Goal: Obtain resource: Obtain resource

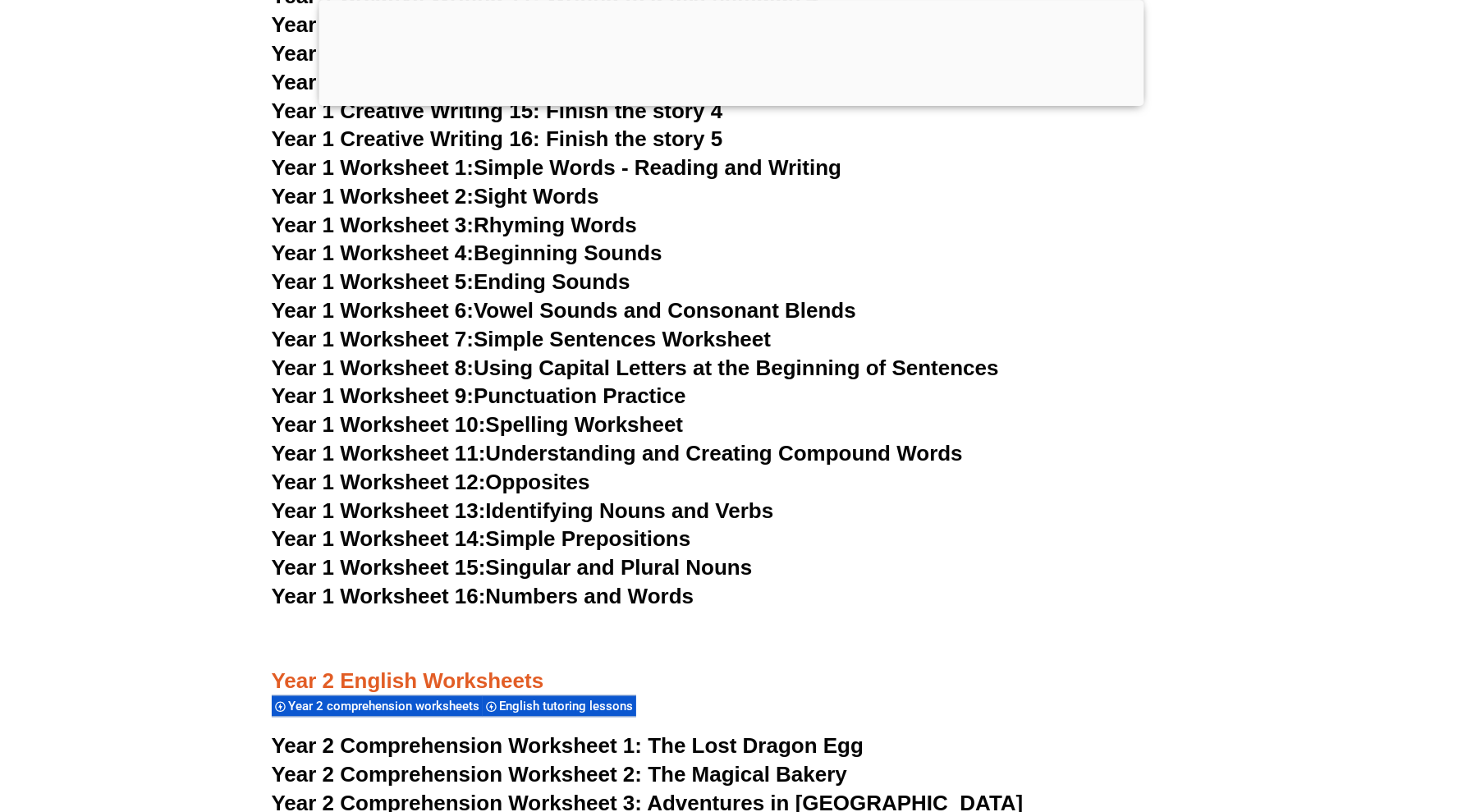
scroll to position [2975, 0]
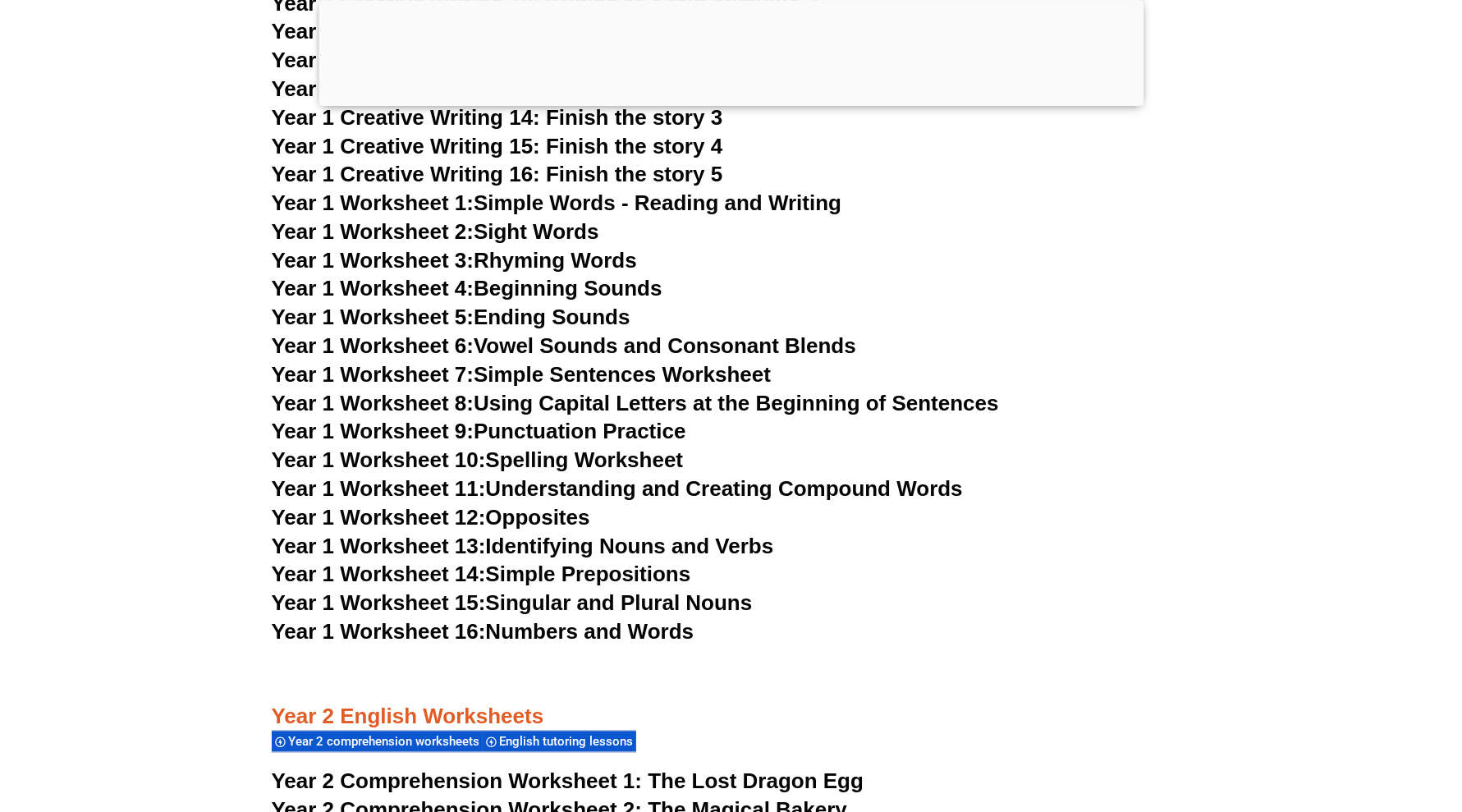
click at [662, 403] on link "Year 1 Worksheet 8: Using Capital Letters at the Beginning of Sentences" at bounding box center [635, 403] width 727 height 25
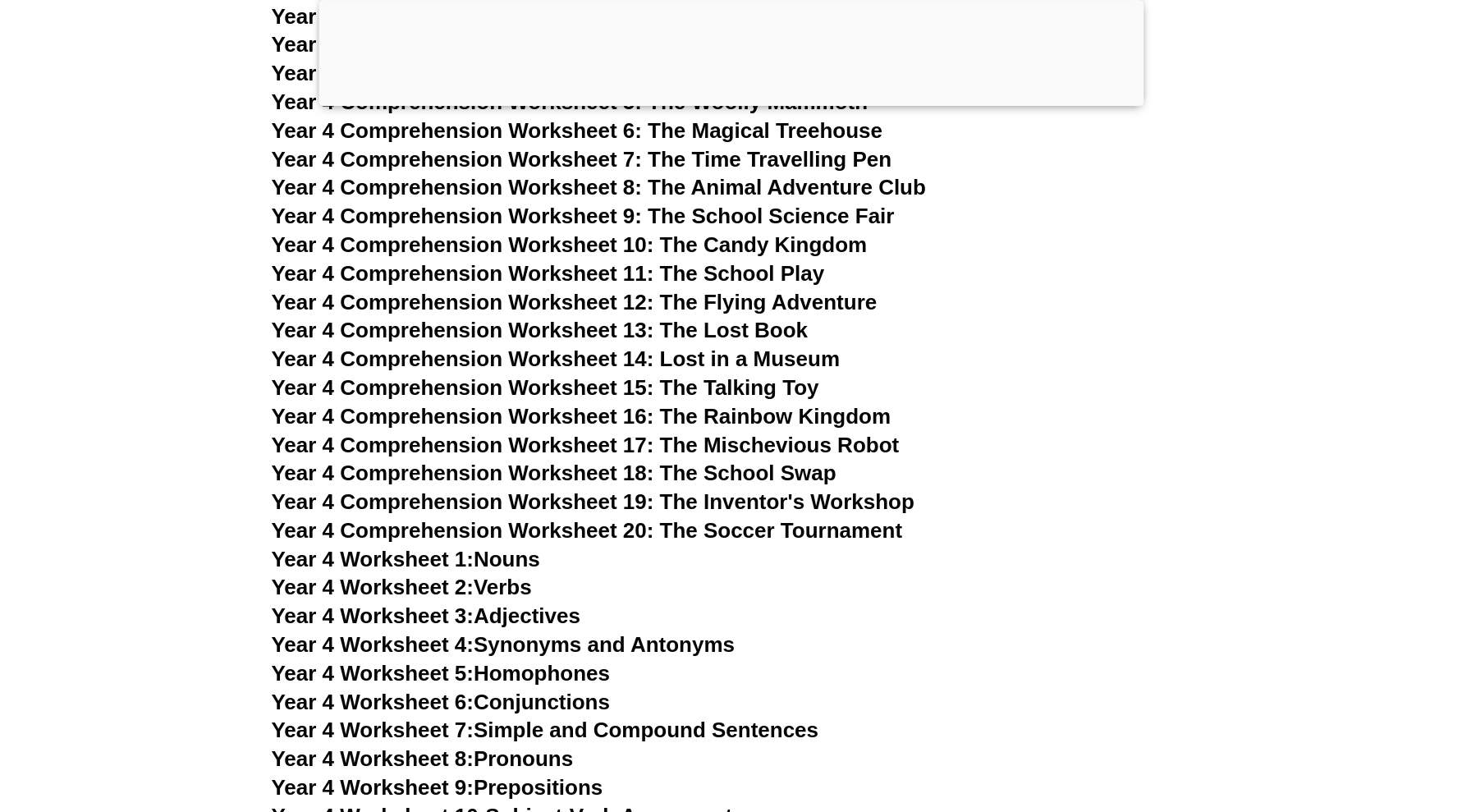
scroll to position [6259, 0]
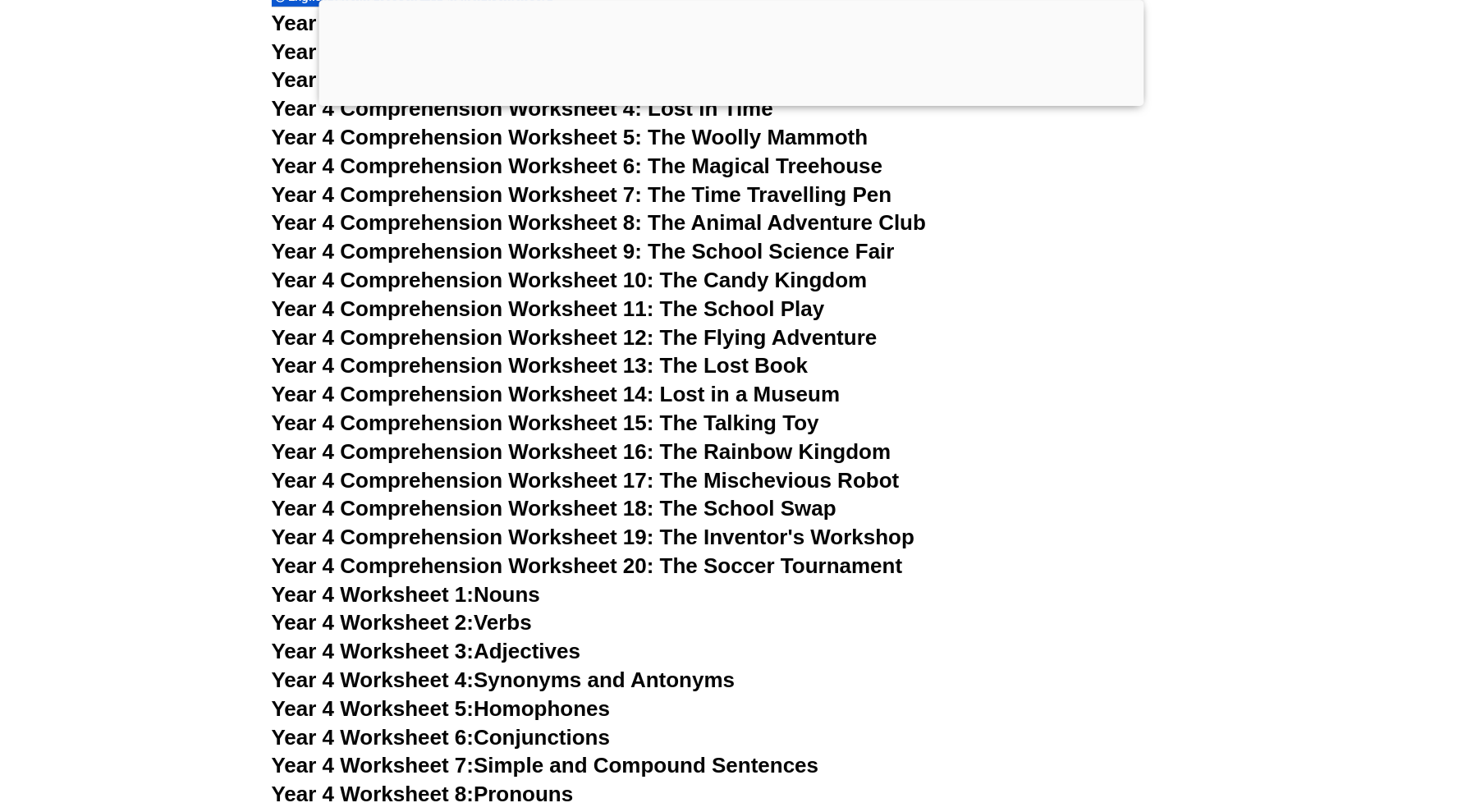
click at [788, 486] on span "Year 4 Comprehension Worksheet 17: The Mischevious Robot" at bounding box center [586, 480] width 628 height 25
click at [848, 484] on span "Year 4 Comprehension Worksheet 17: The Mischevious Robot" at bounding box center [586, 480] width 628 height 25
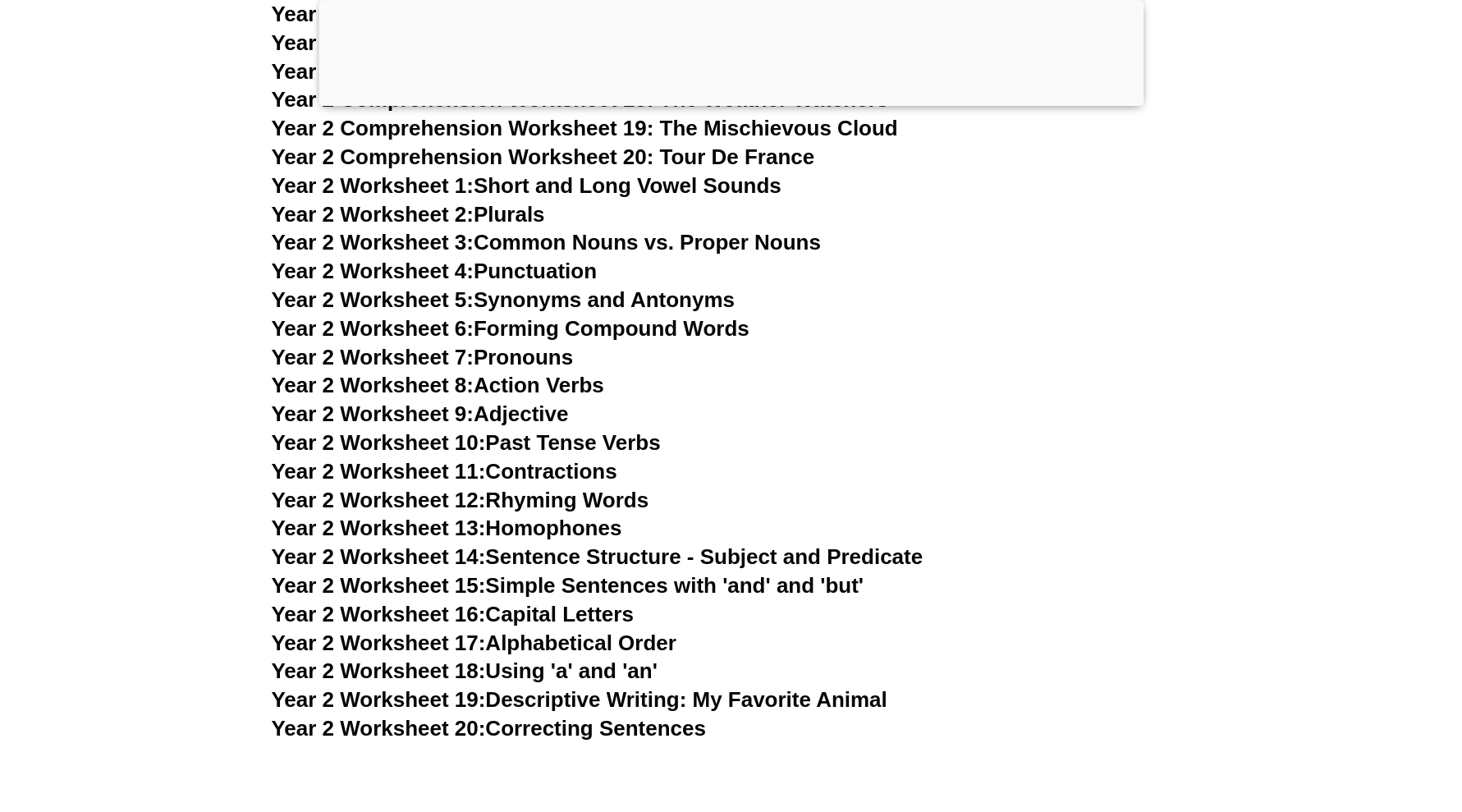
scroll to position [3899, 0]
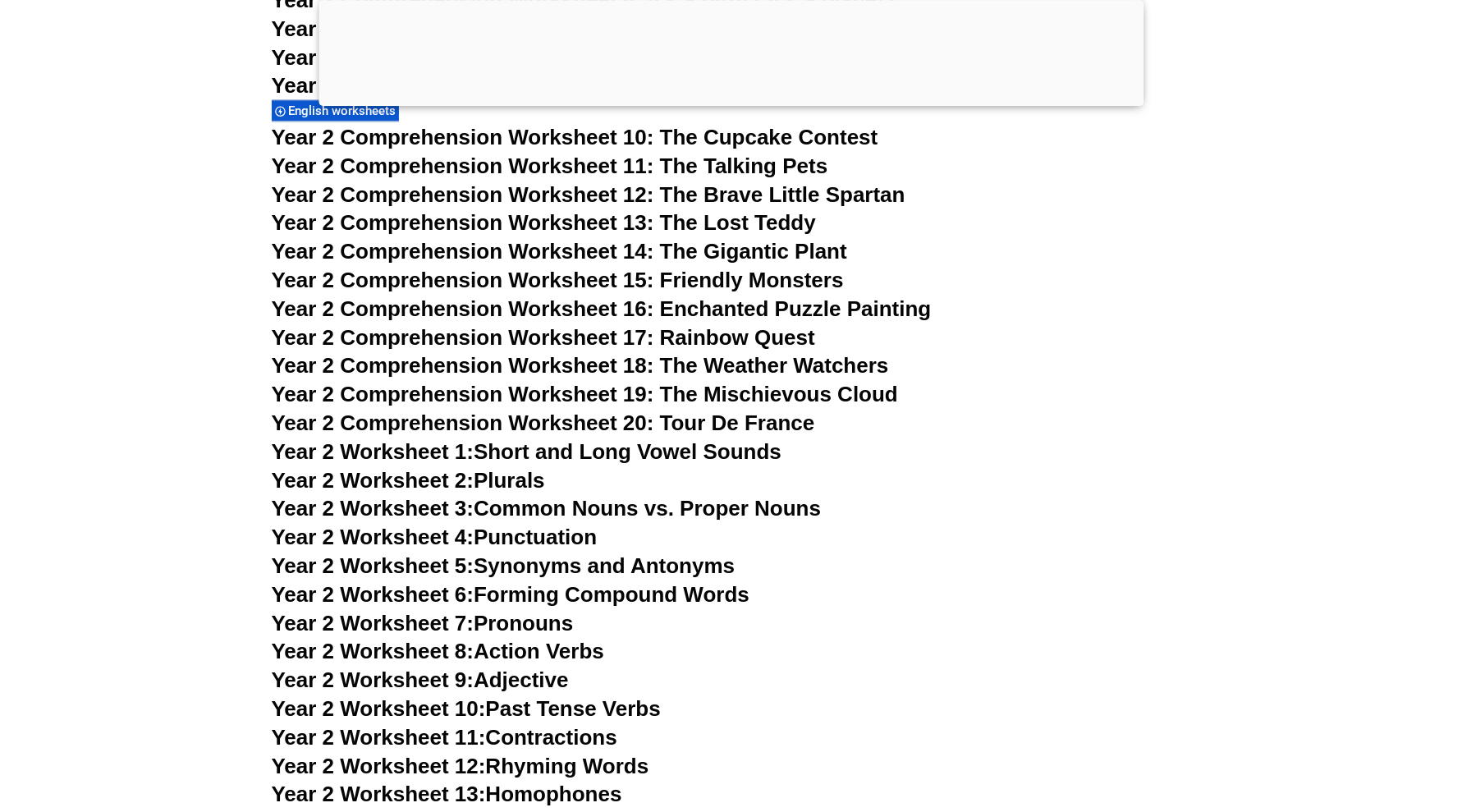
click at [620, 363] on span "Year 2 Comprehension Worksheet 18: The Weather Watchers" at bounding box center [581, 365] width 618 height 25
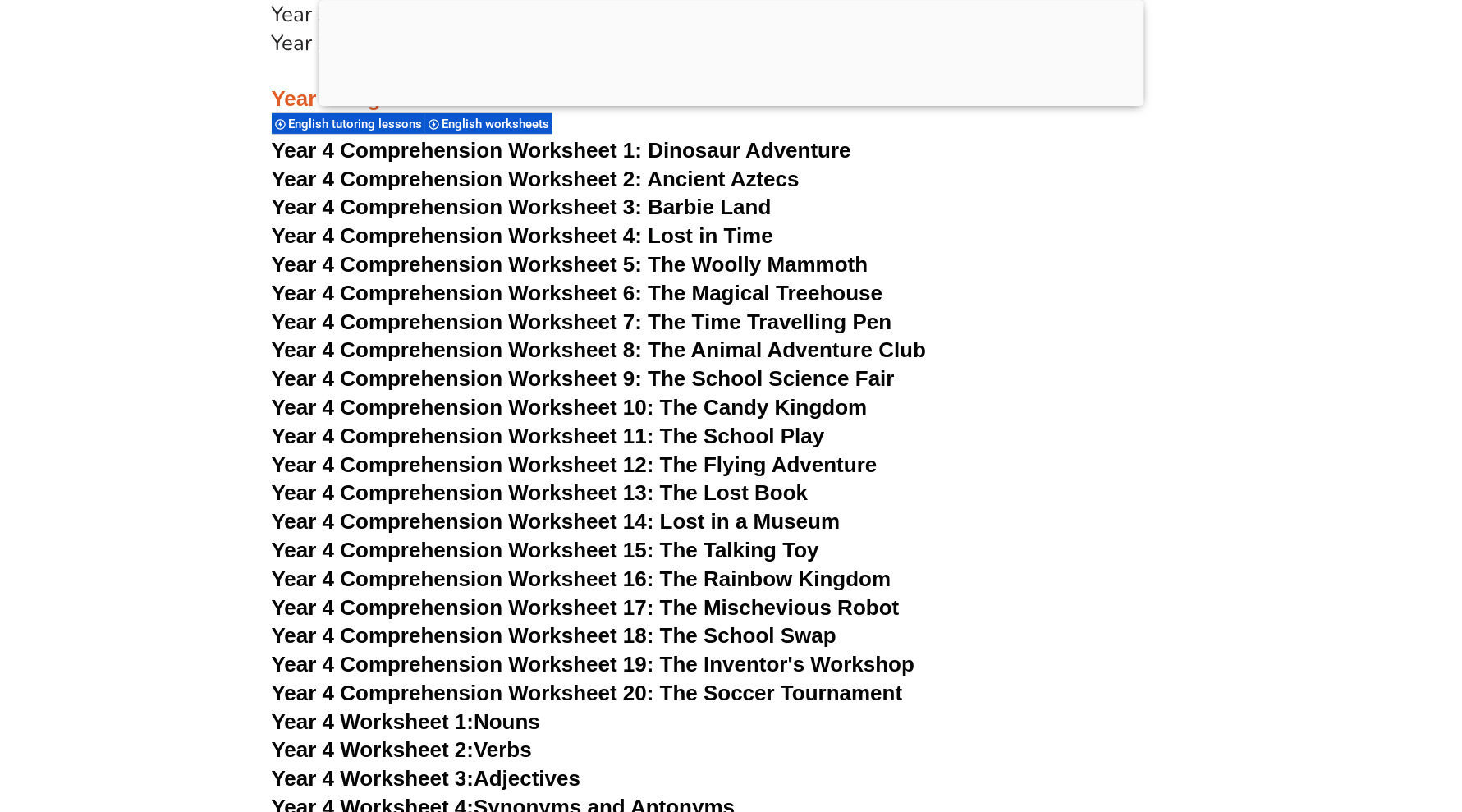
scroll to position [6156, 0]
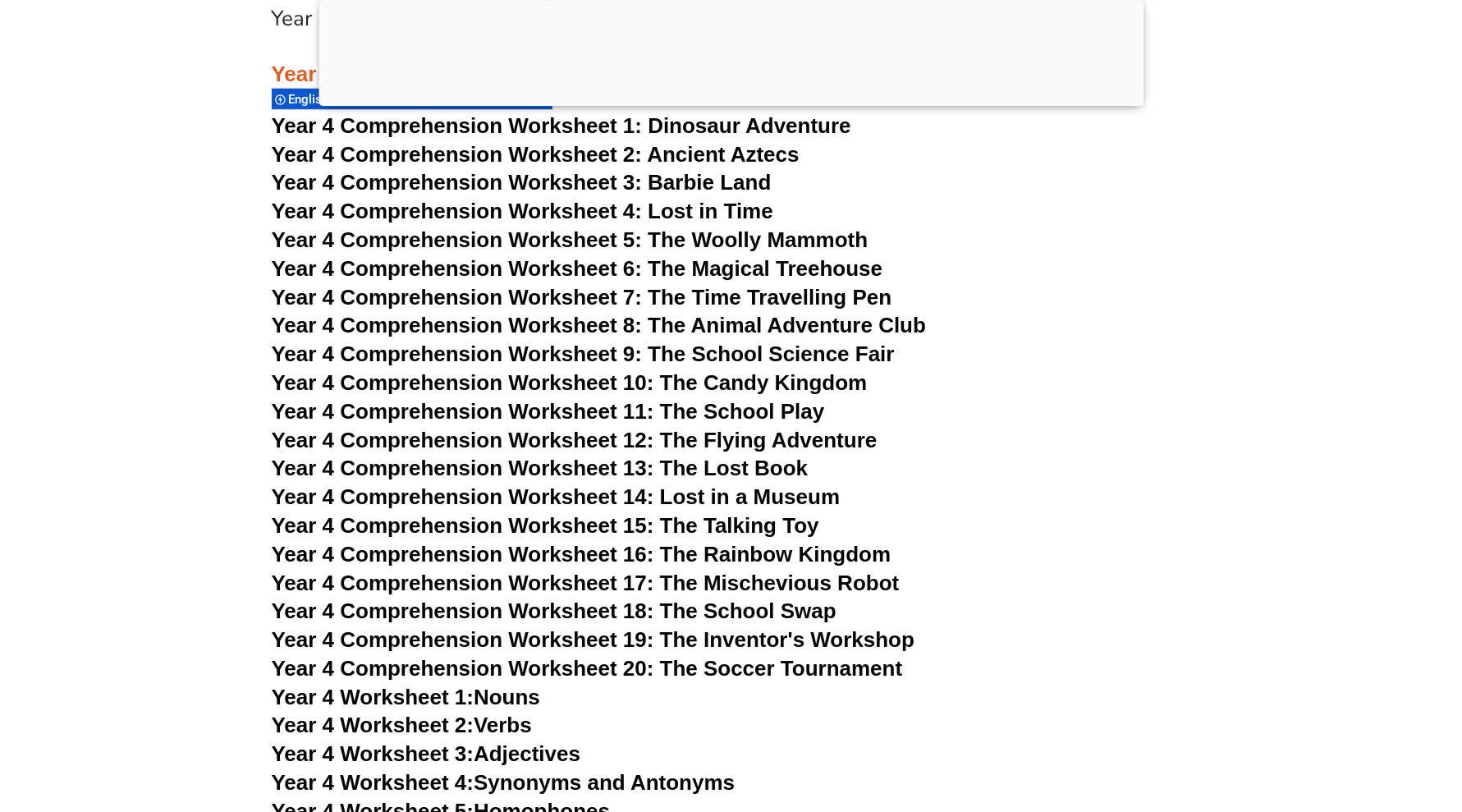
click at [637, 501] on span "Year 4 Comprehension Worksheet 14: Lost in a Museum" at bounding box center [556, 496] width 569 height 25
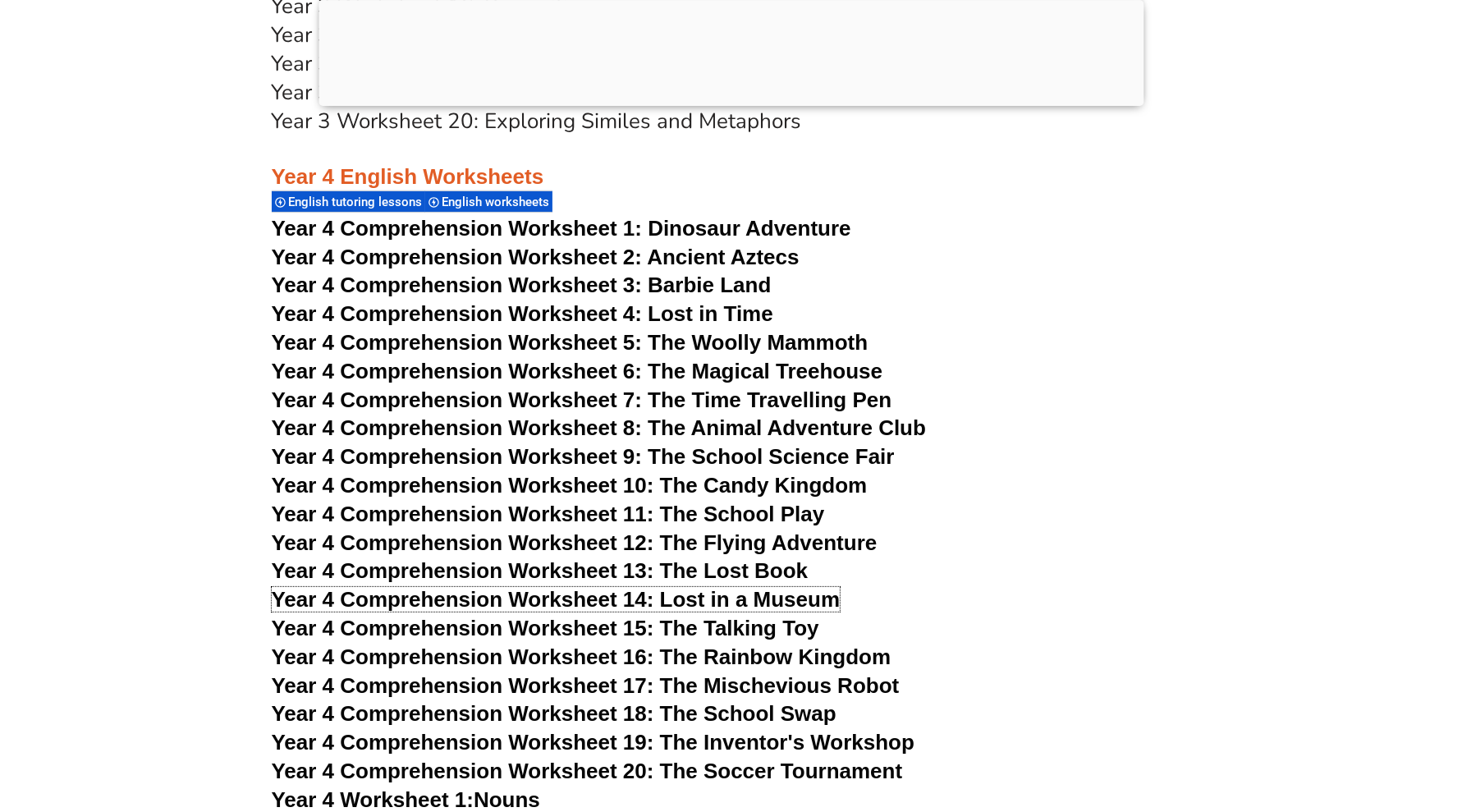
scroll to position [5438, 0]
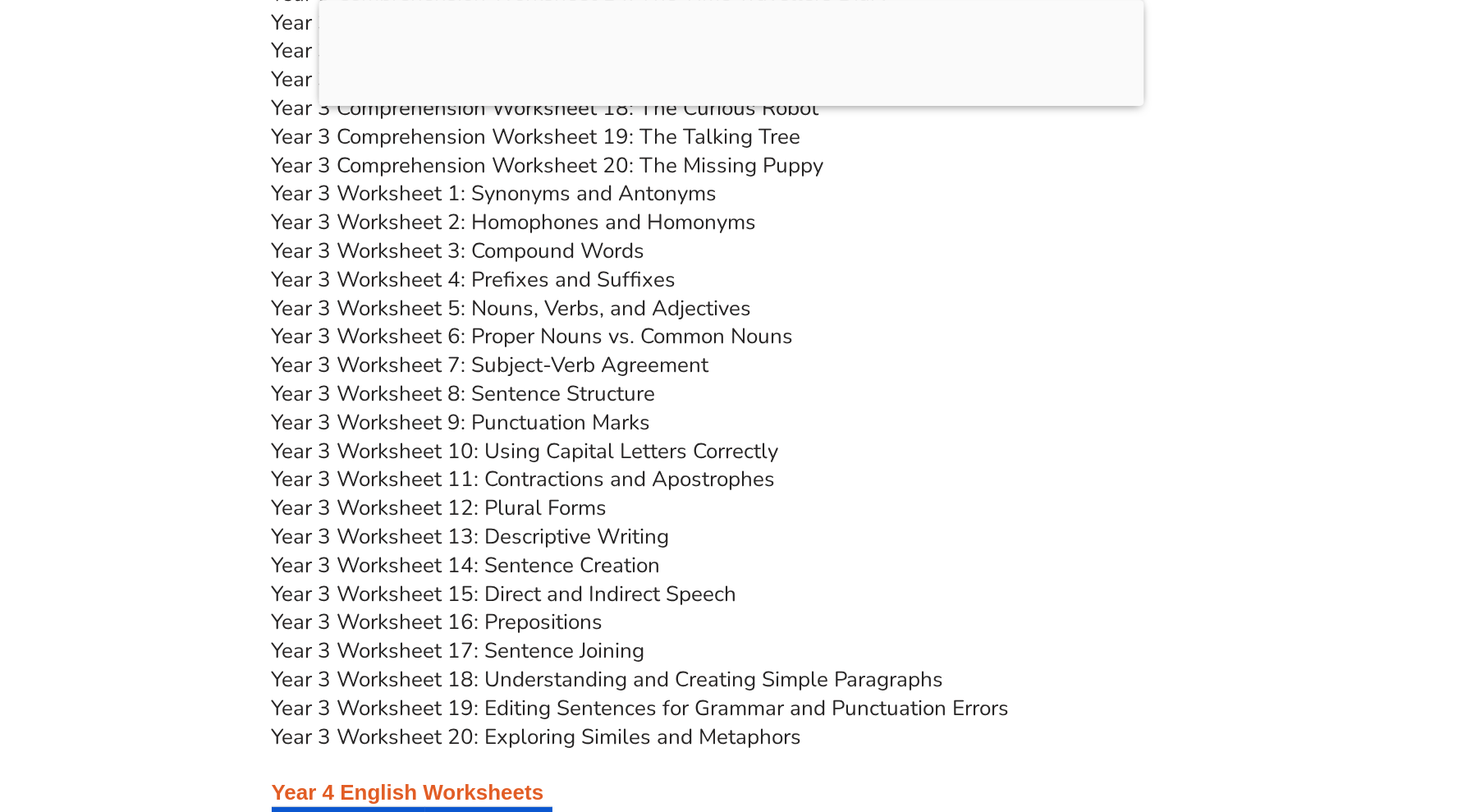
click at [577, 740] on link "Year 3 Worksheet 20: Exploring Similes and Metaphors" at bounding box center [537, 736] width 530 height 28
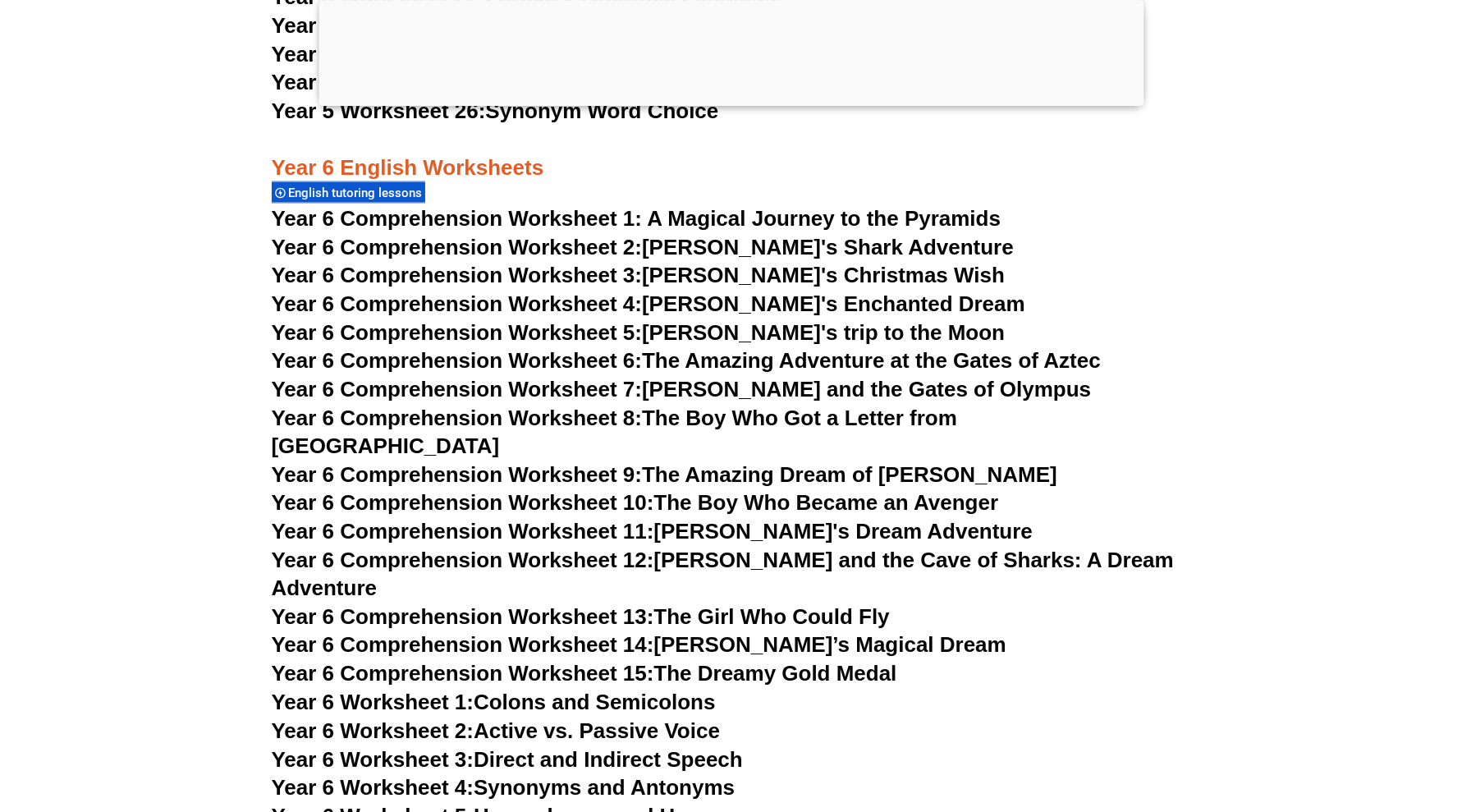
scroll to position [8618, 0]
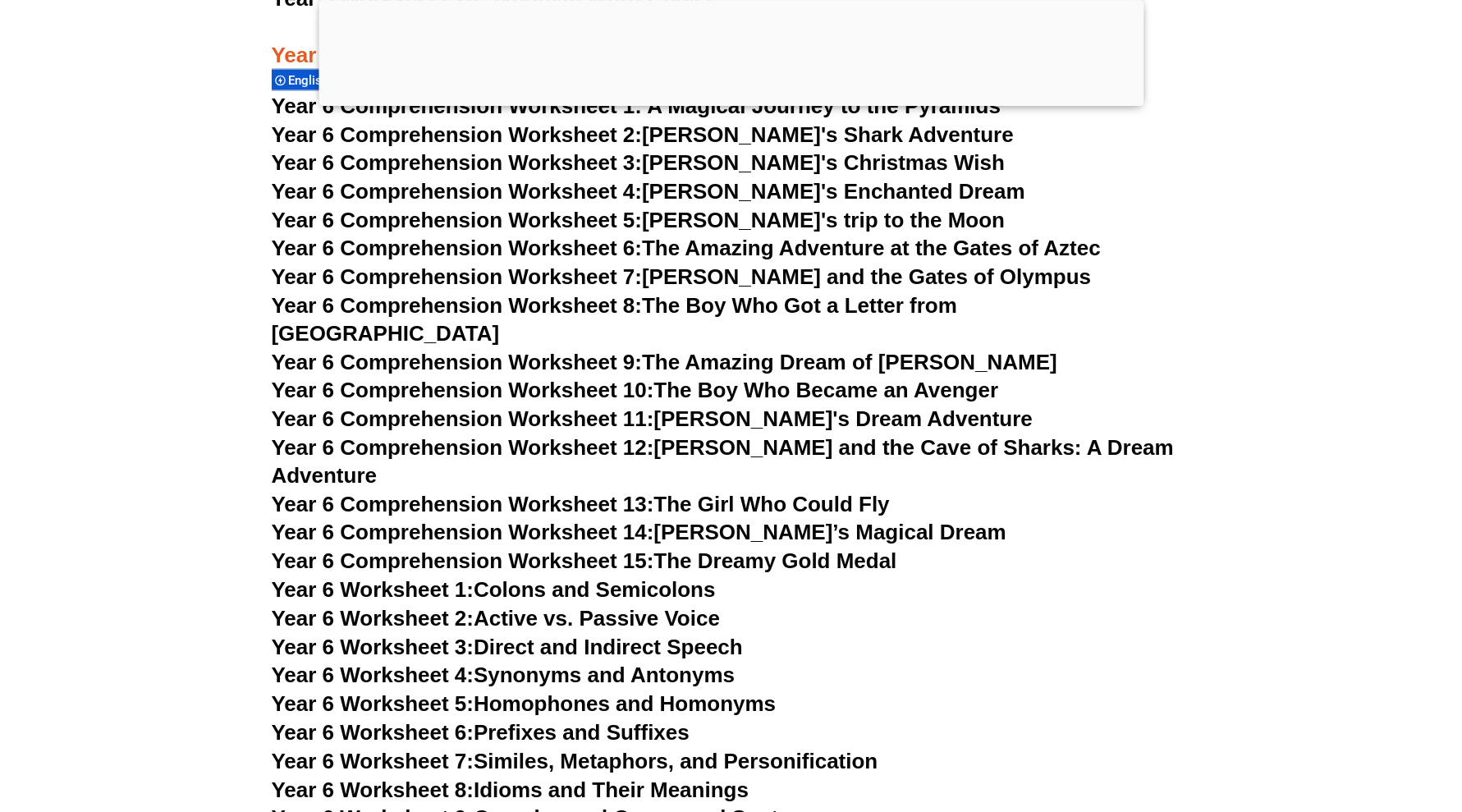
click at [597, 407] on span "Year 6 Comprehension Worksheet 11:" at bounding box center [463, 419] width 383 height 25
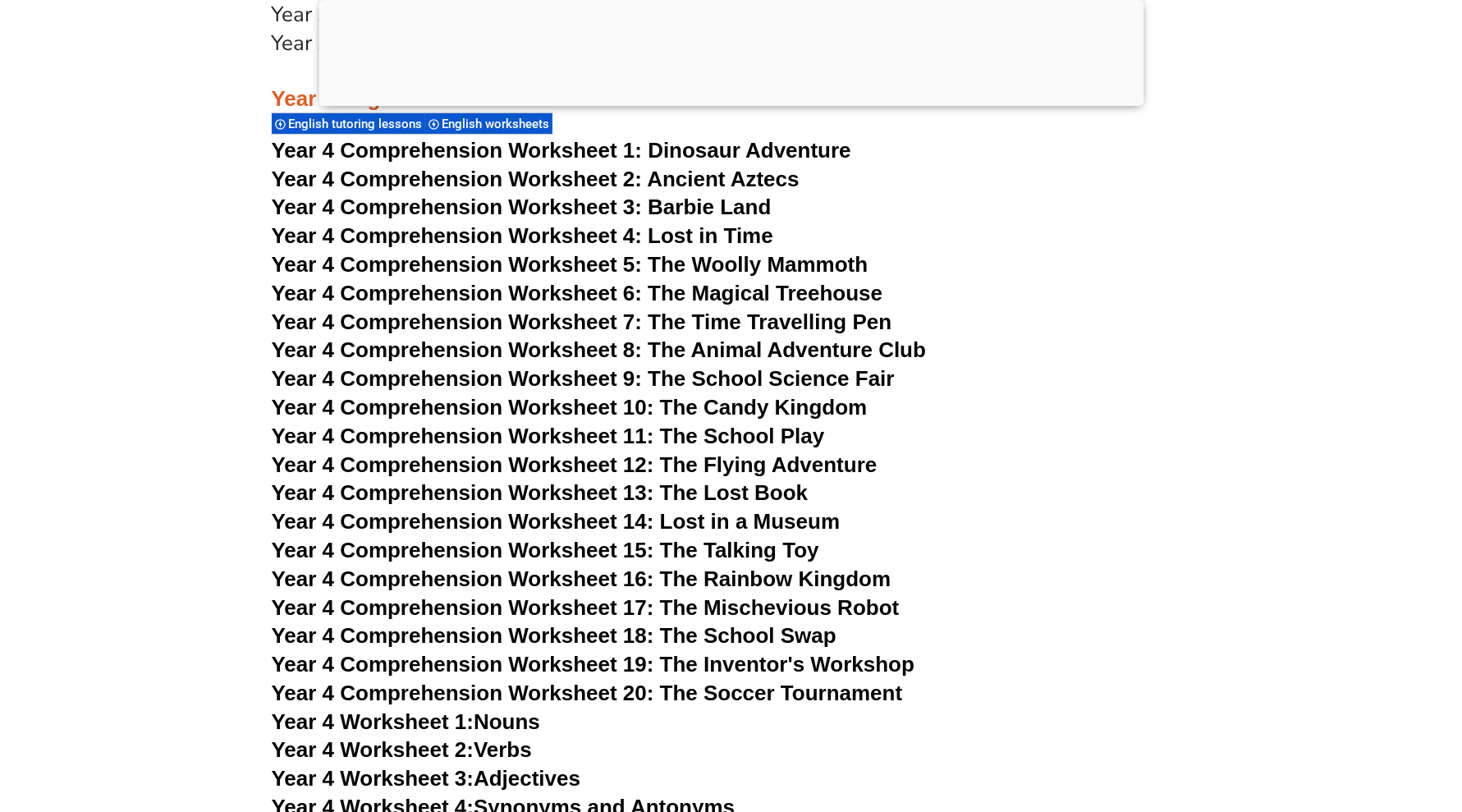
scroll to position [6156, 0]
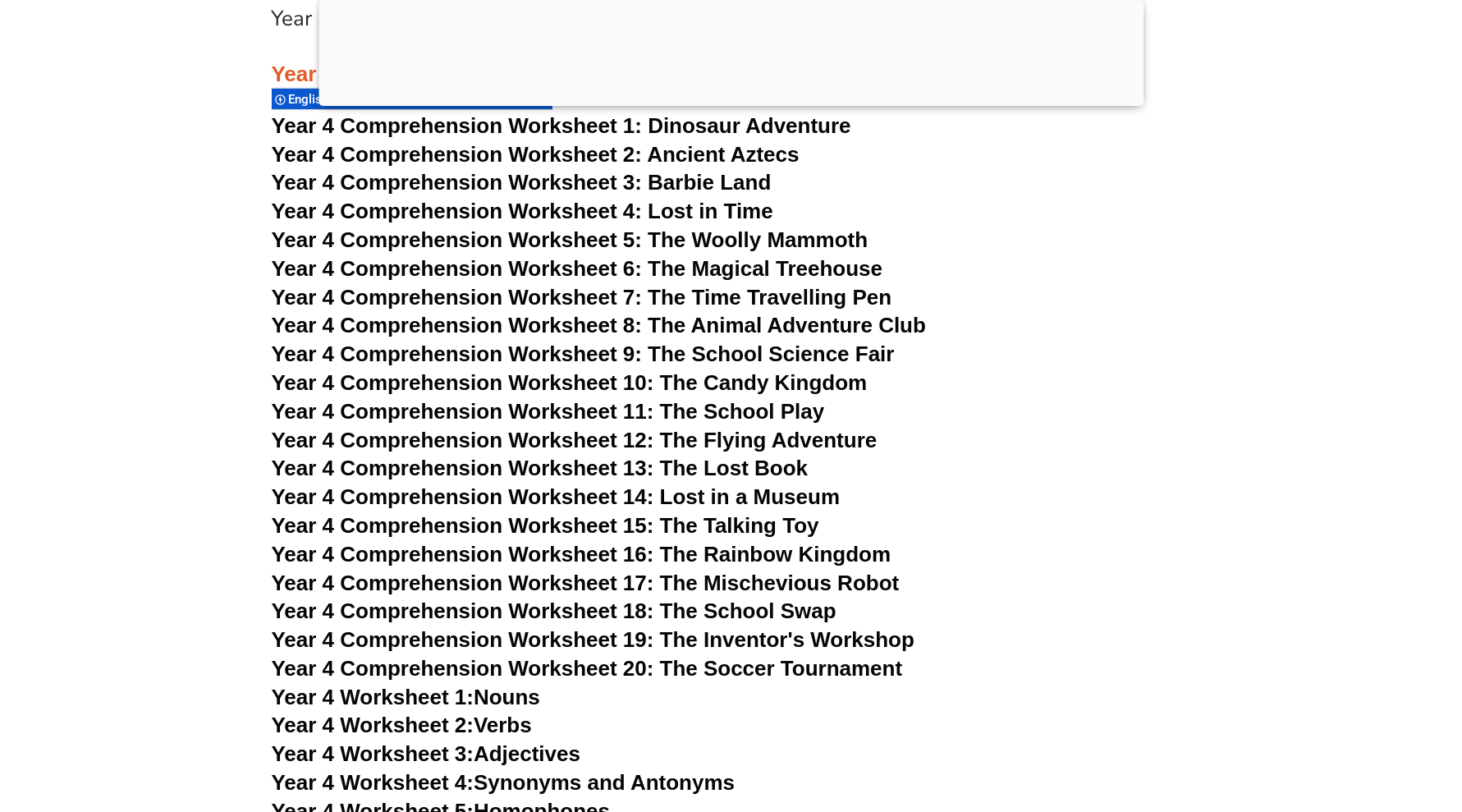
click at [731, 266] on span "Year 4 Comprehension Worksheet 6: The Magical Treehouse" at bounding box center [577, 268] width 612 height 25
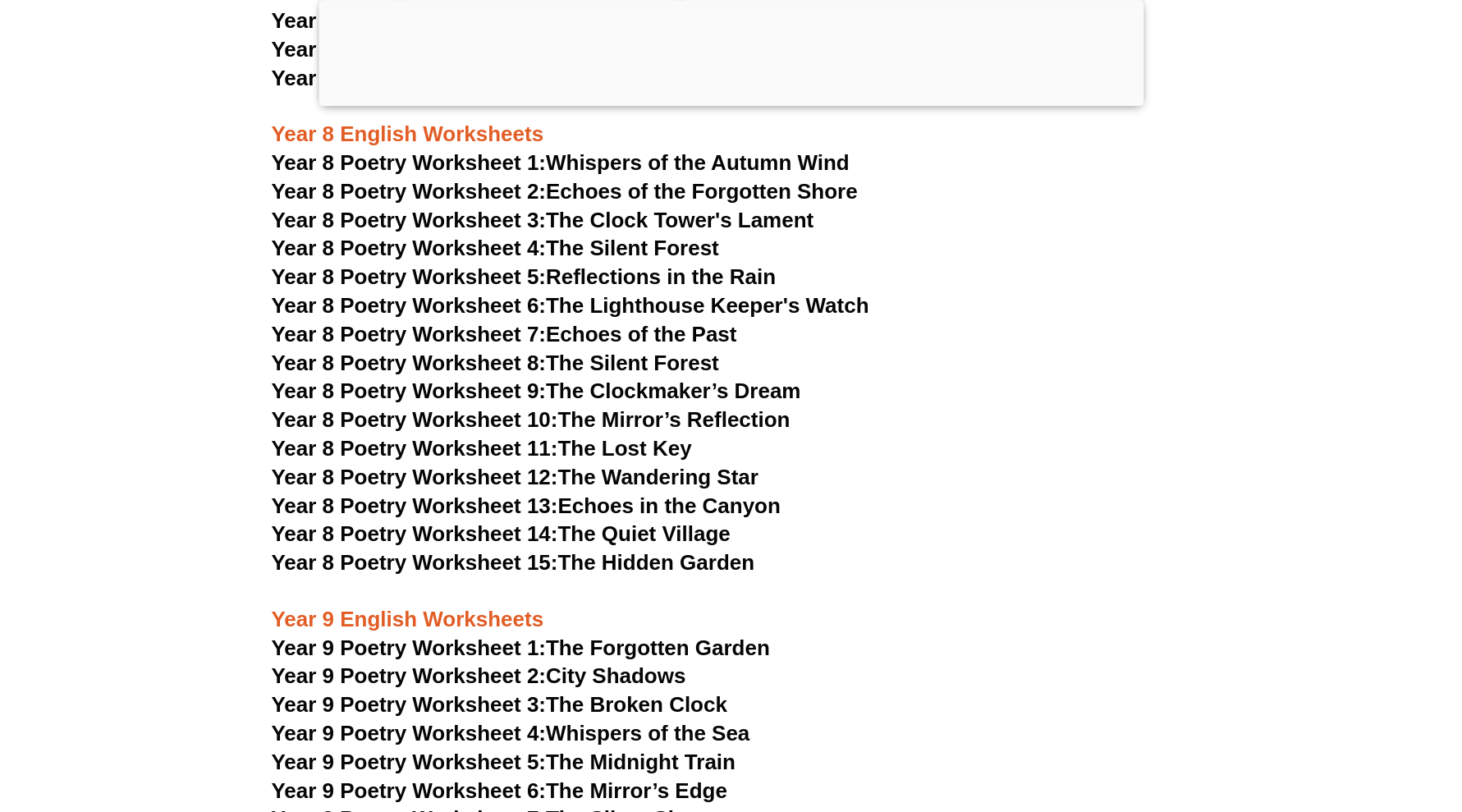
scroll to position [10260, 0]
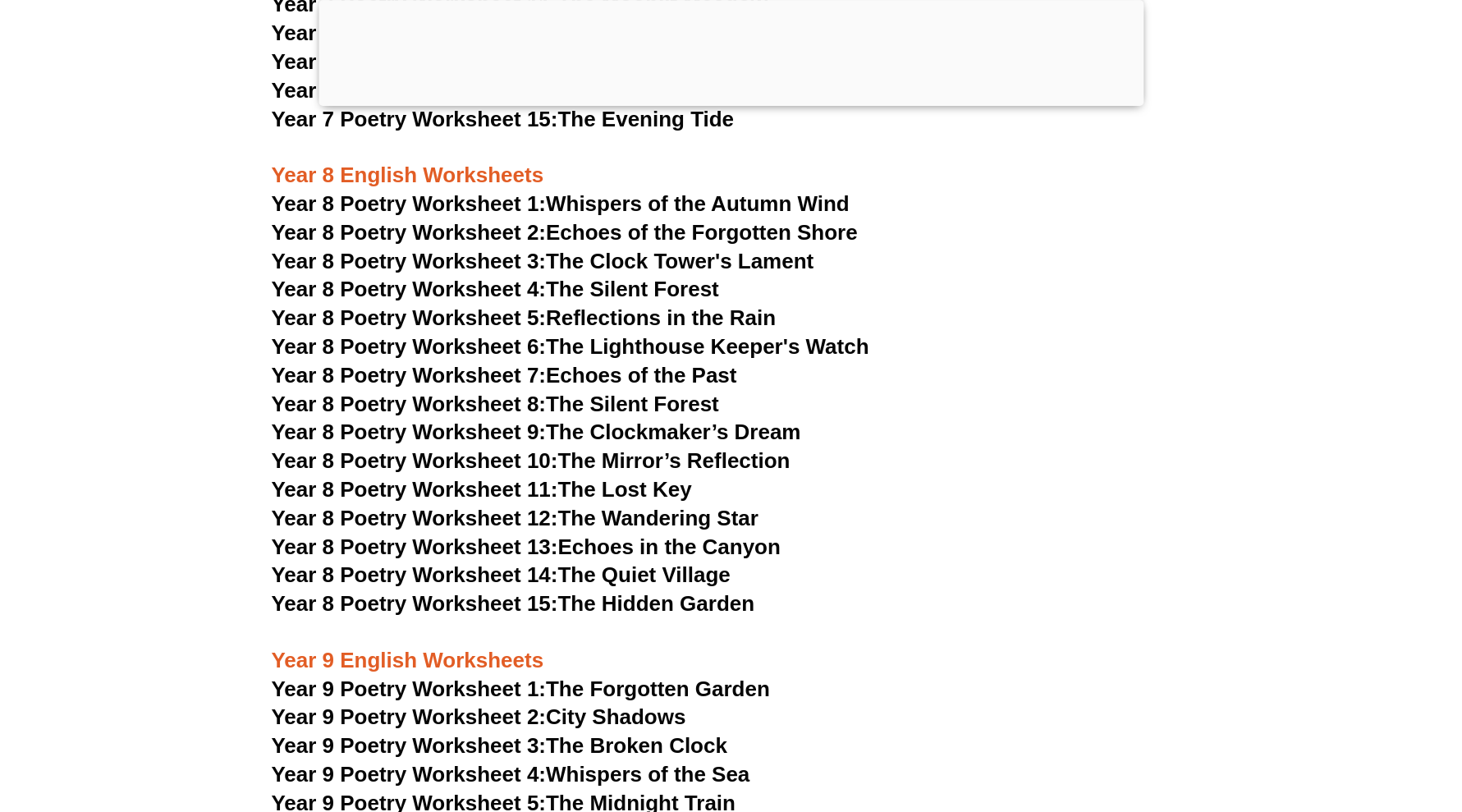
click at [641, 506] on link "Year 8 Poetry Worksheet 12: The Wandering Star" at bounding box center [515, 518] width 488 height 25
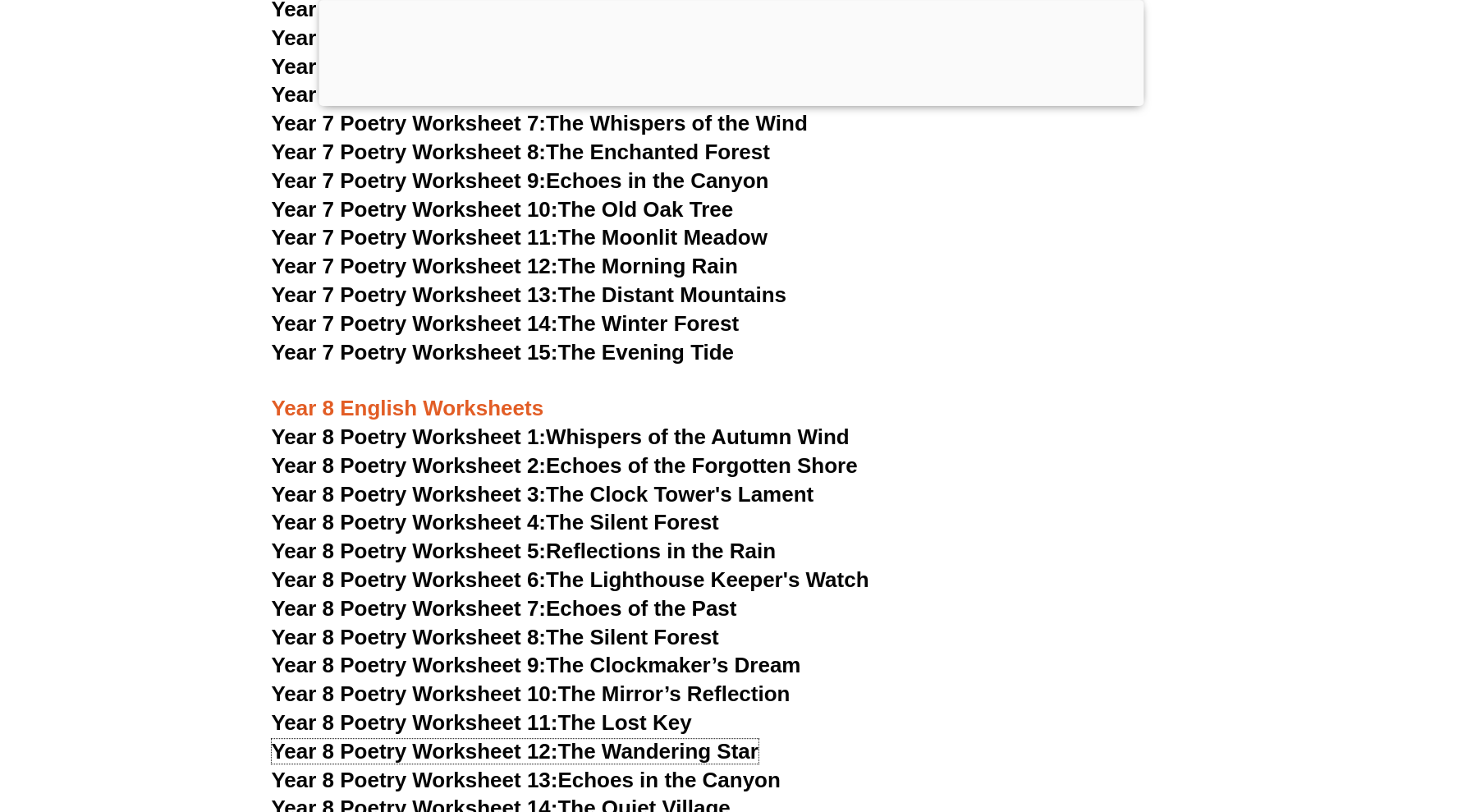
scroll to position [9747, 0]
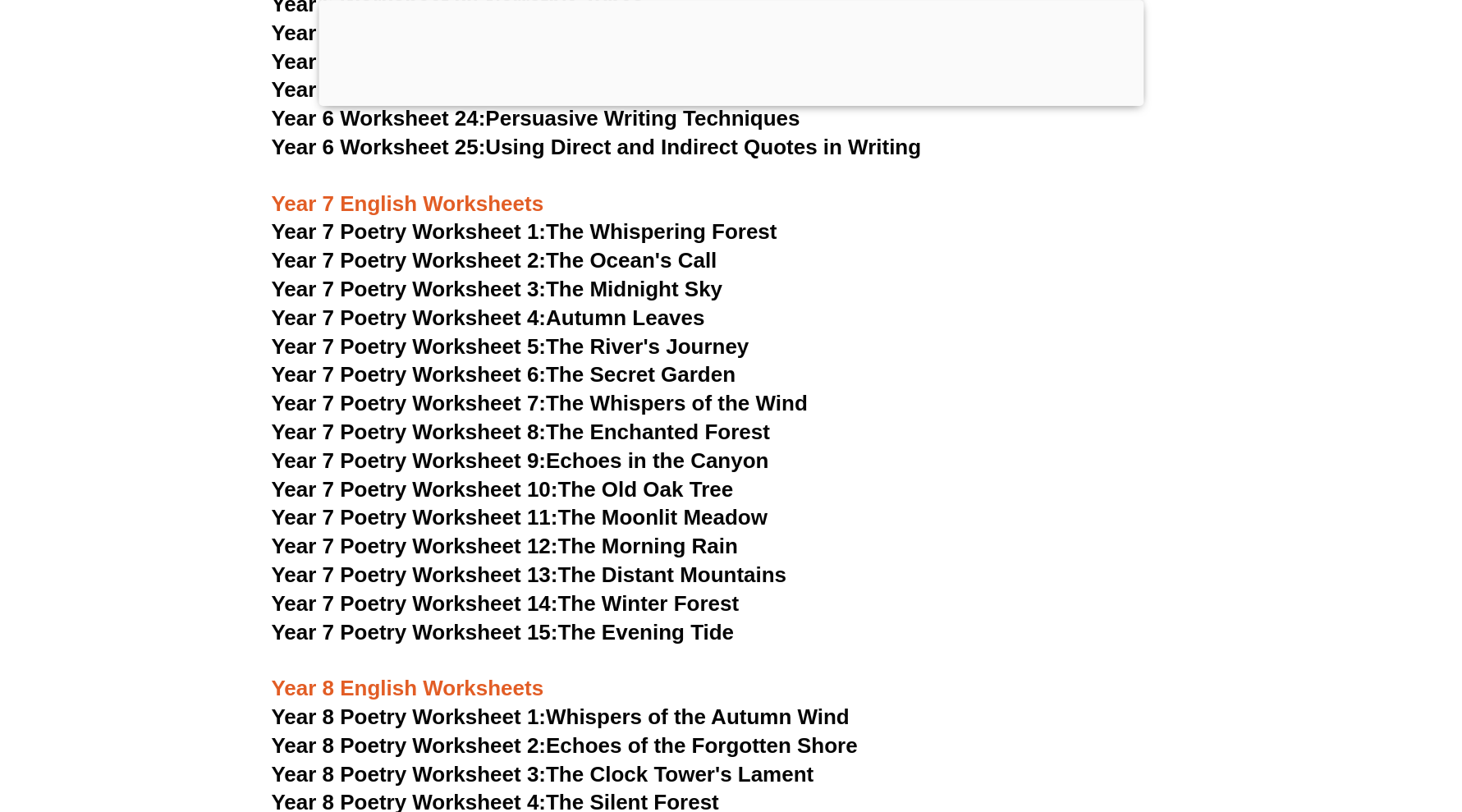
click at [655, 533] on link "Year 7 Poetry Worksheet 12: The Morning Rain" at bounding box center [505, 545] width 466 height 25
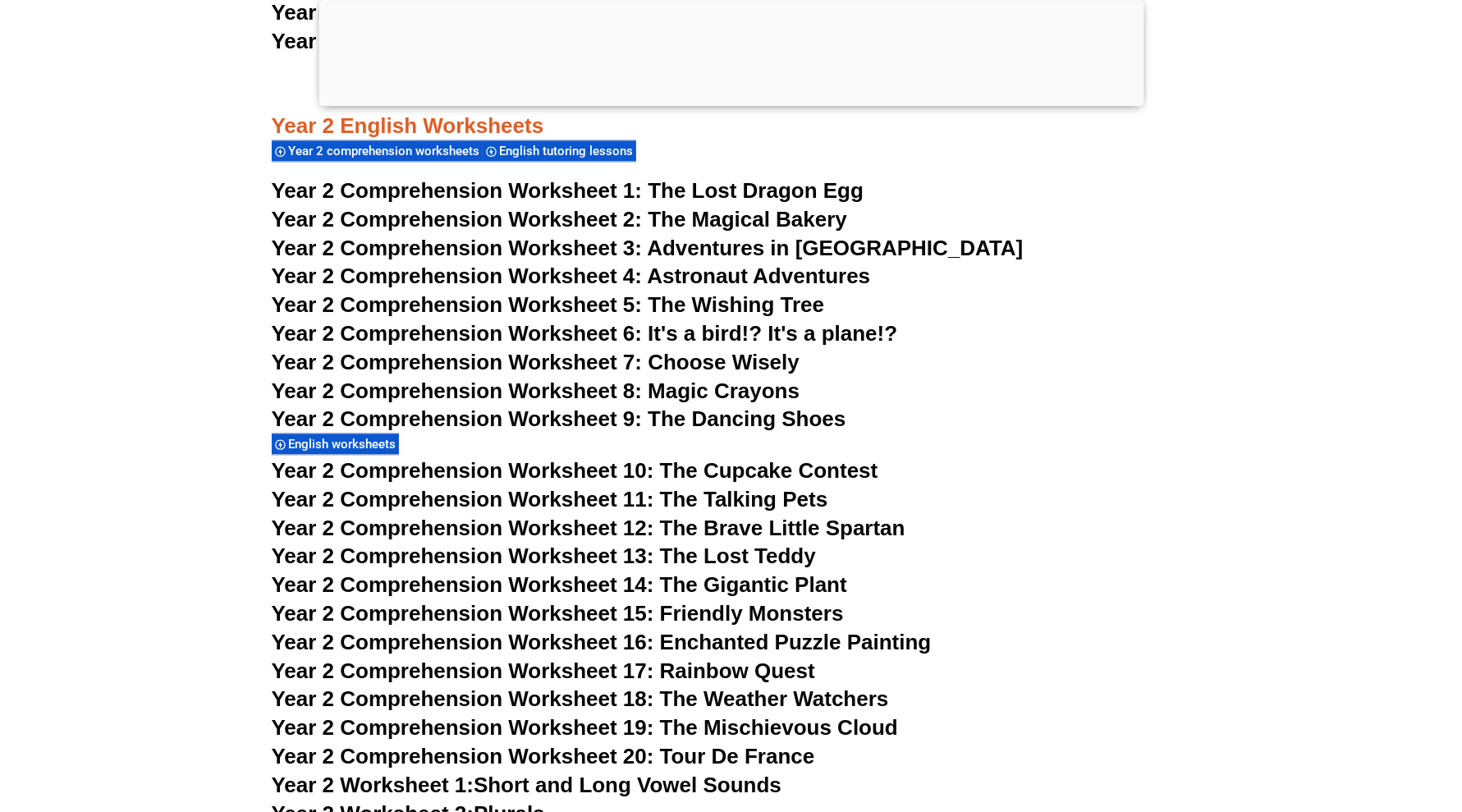
scroll to position [3591, 0]
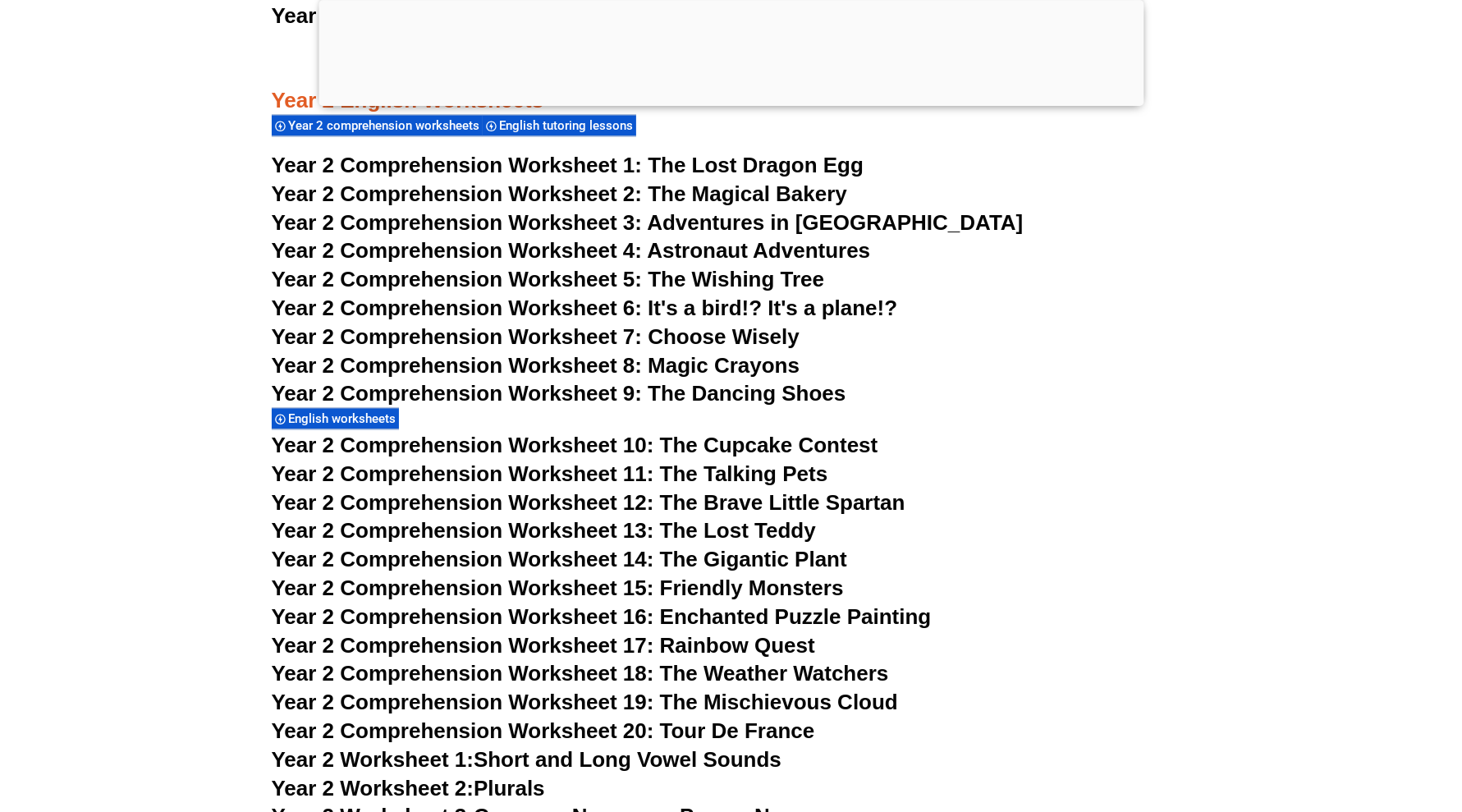
click at [746, 225] on span "Adventures in [GEOGRAPHIC_DATA]" at bounding box center [835, 222] width 376 height 25
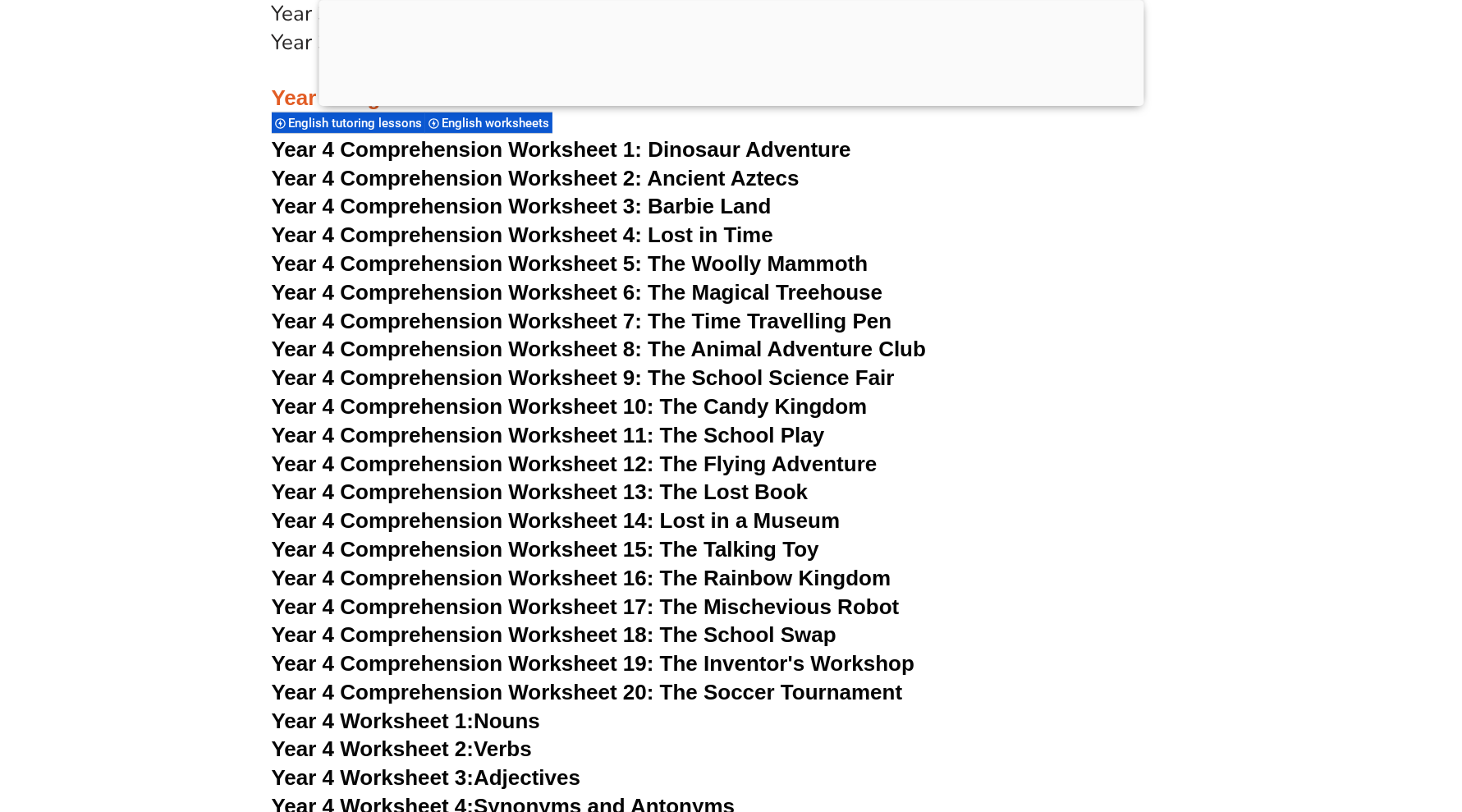
scroll to position [6156, 0]
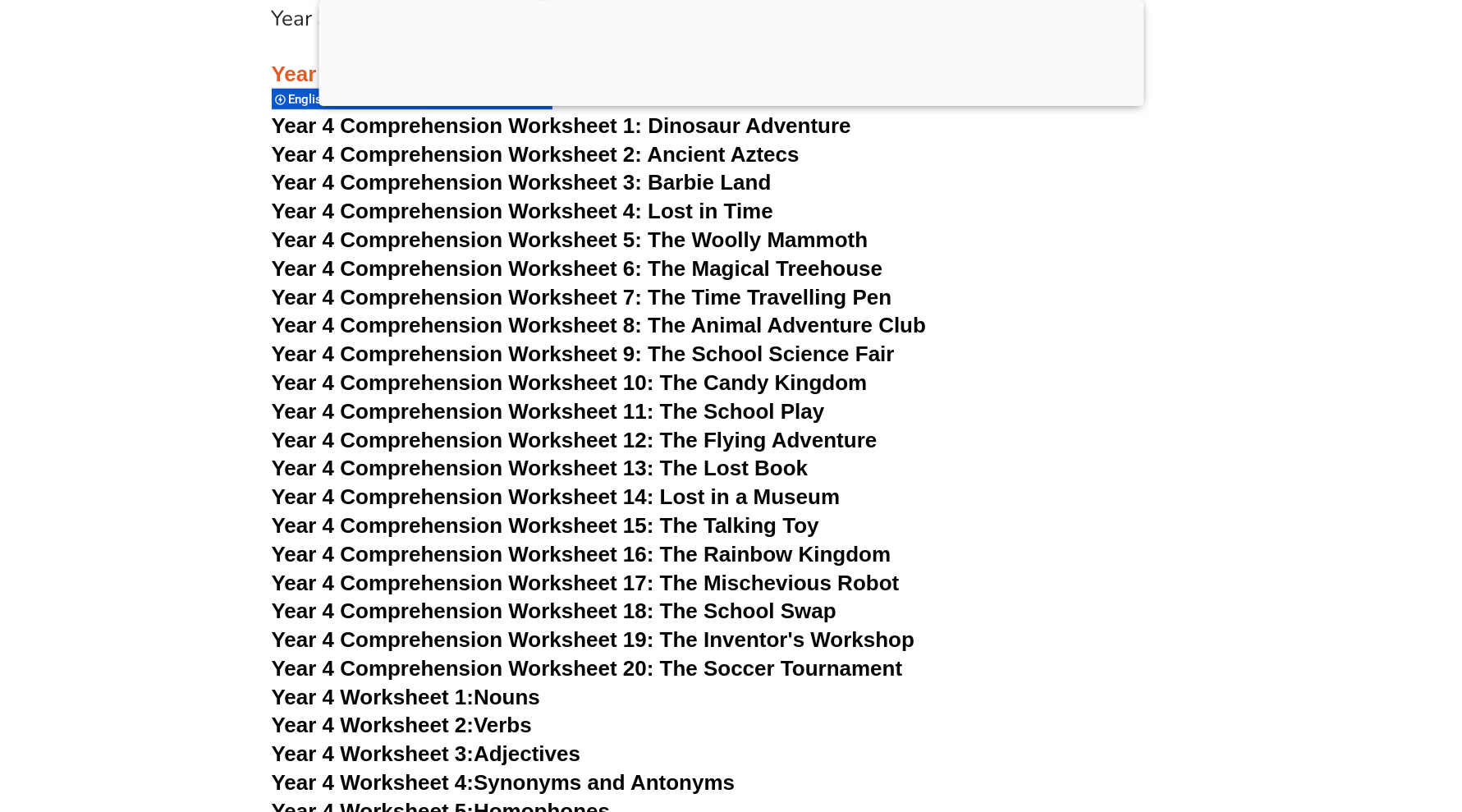
click at [692, 238] on span "Year 4 Comprehension Worksheet 5: The Woolly Mammoth" at bounding box center [571, 239] width 597 height 25
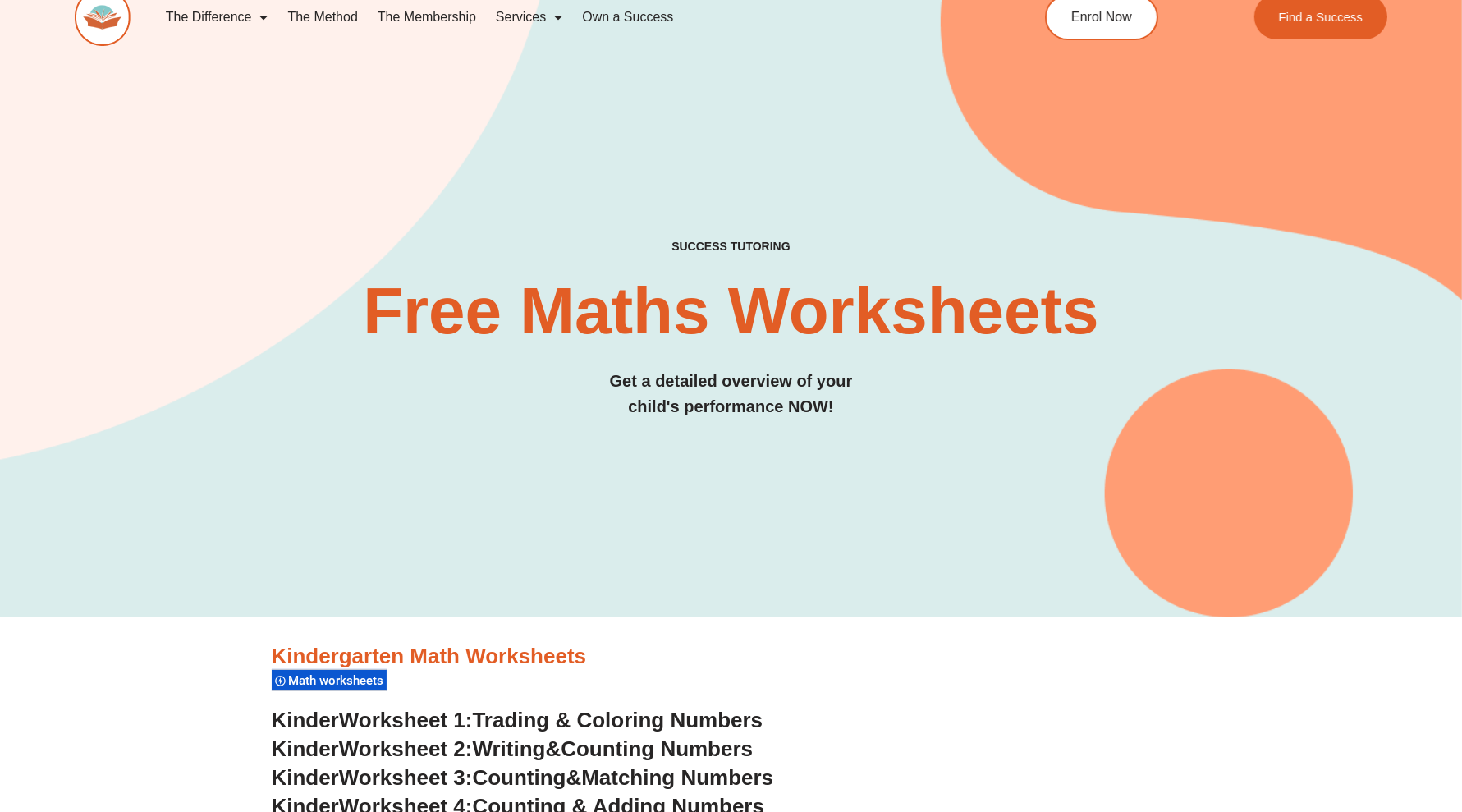
scroll to position [206, 0]
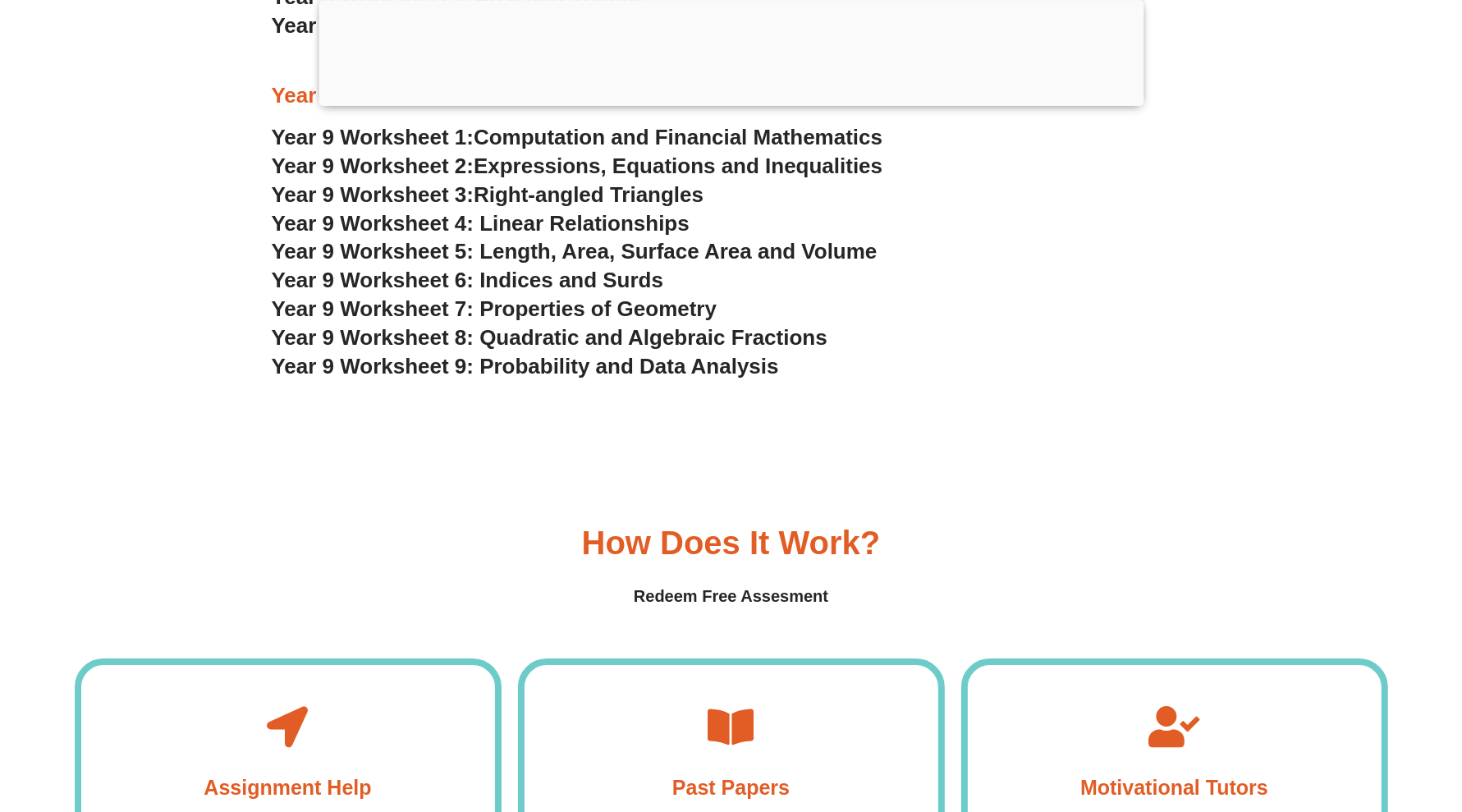
scroll to position [5028, 0]
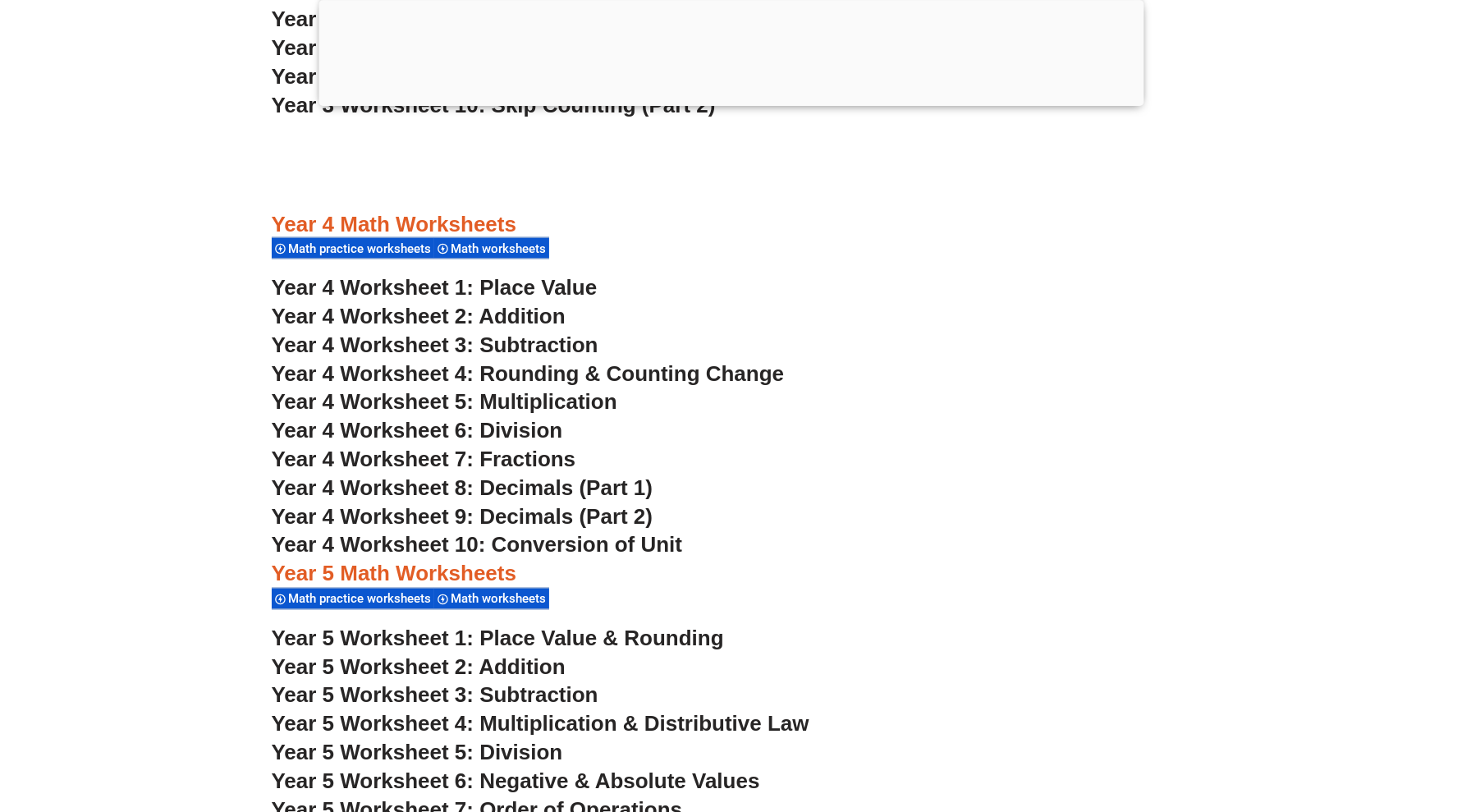
scroll to position [2770, 0]
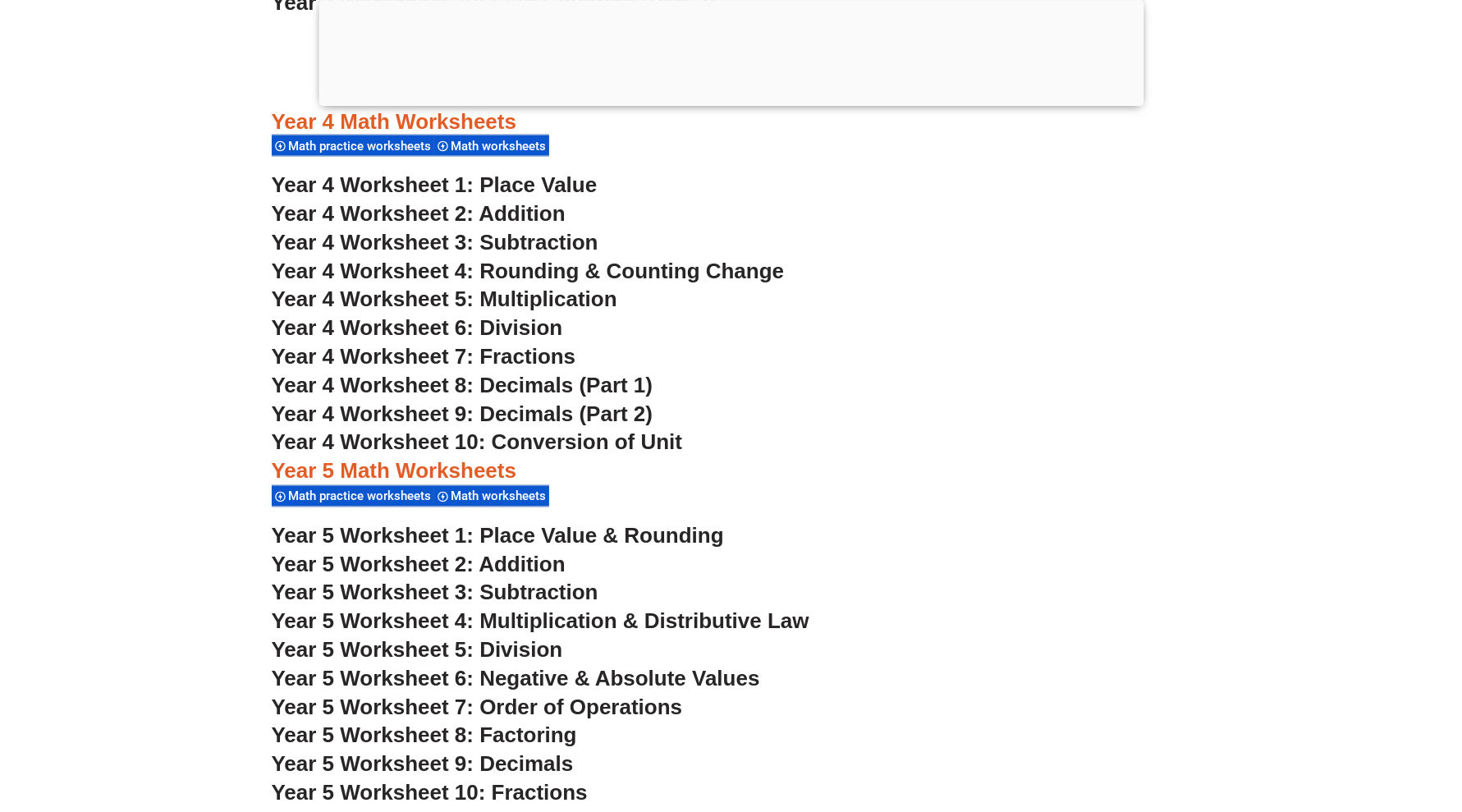
click at [538, 356] on span "Year 4 Worksheet 7: Fractions" at bounding box center [424, 357] width 305 height 25
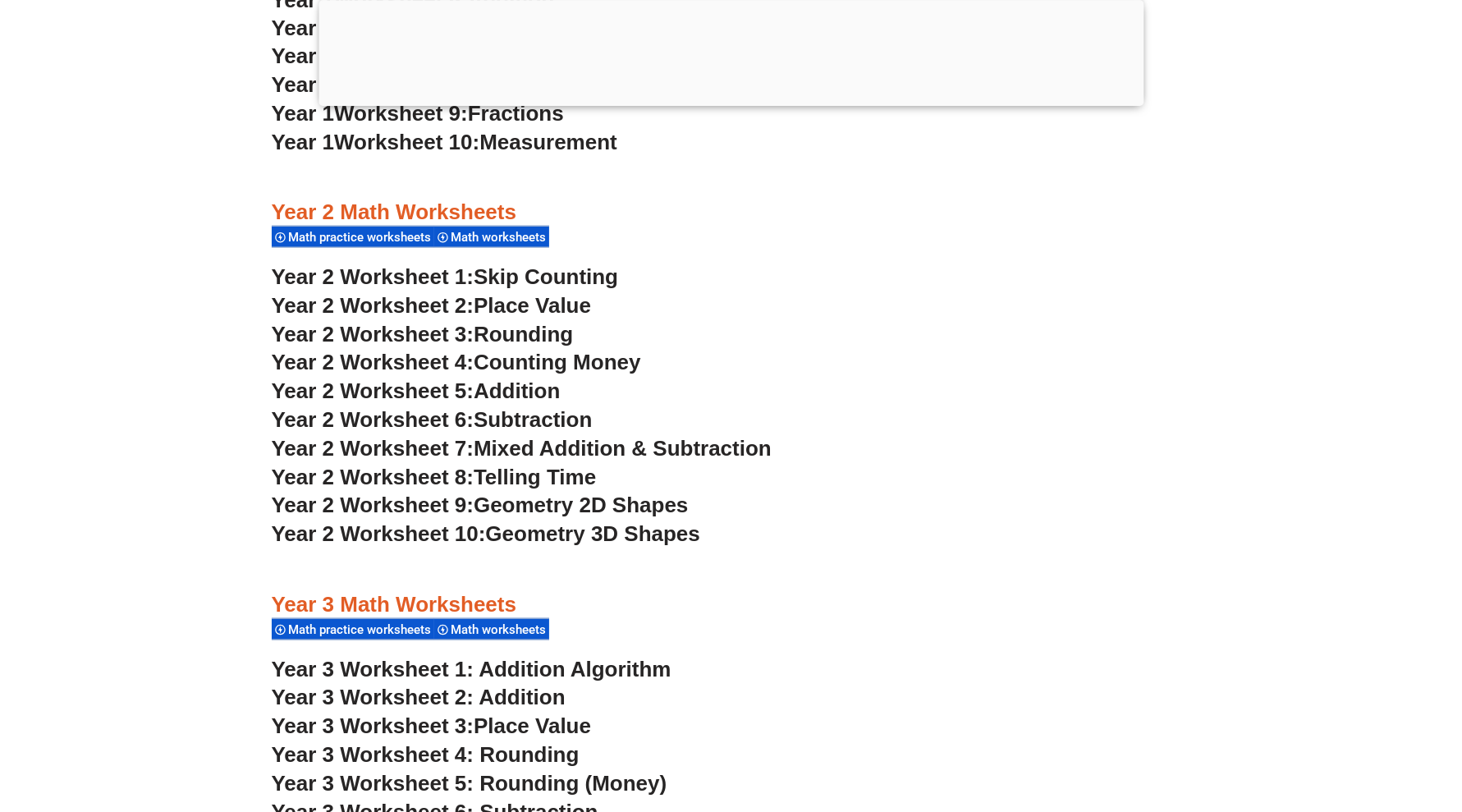
scroll to position [2359, 0]
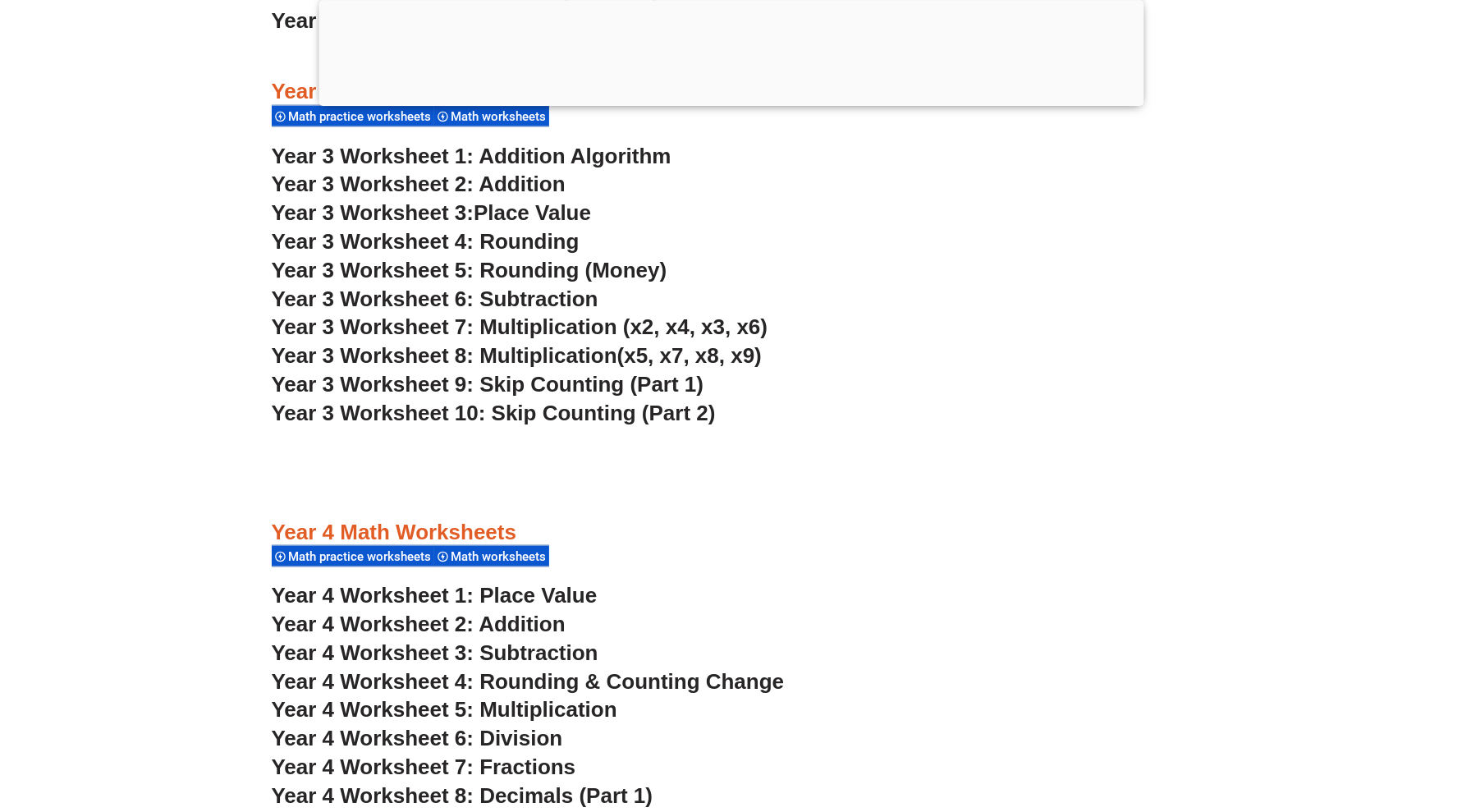
click at [593, 359] on span "Year 3 Worksheet 8: Multiplication" at bounding box center [445, 355] width 346 height 25
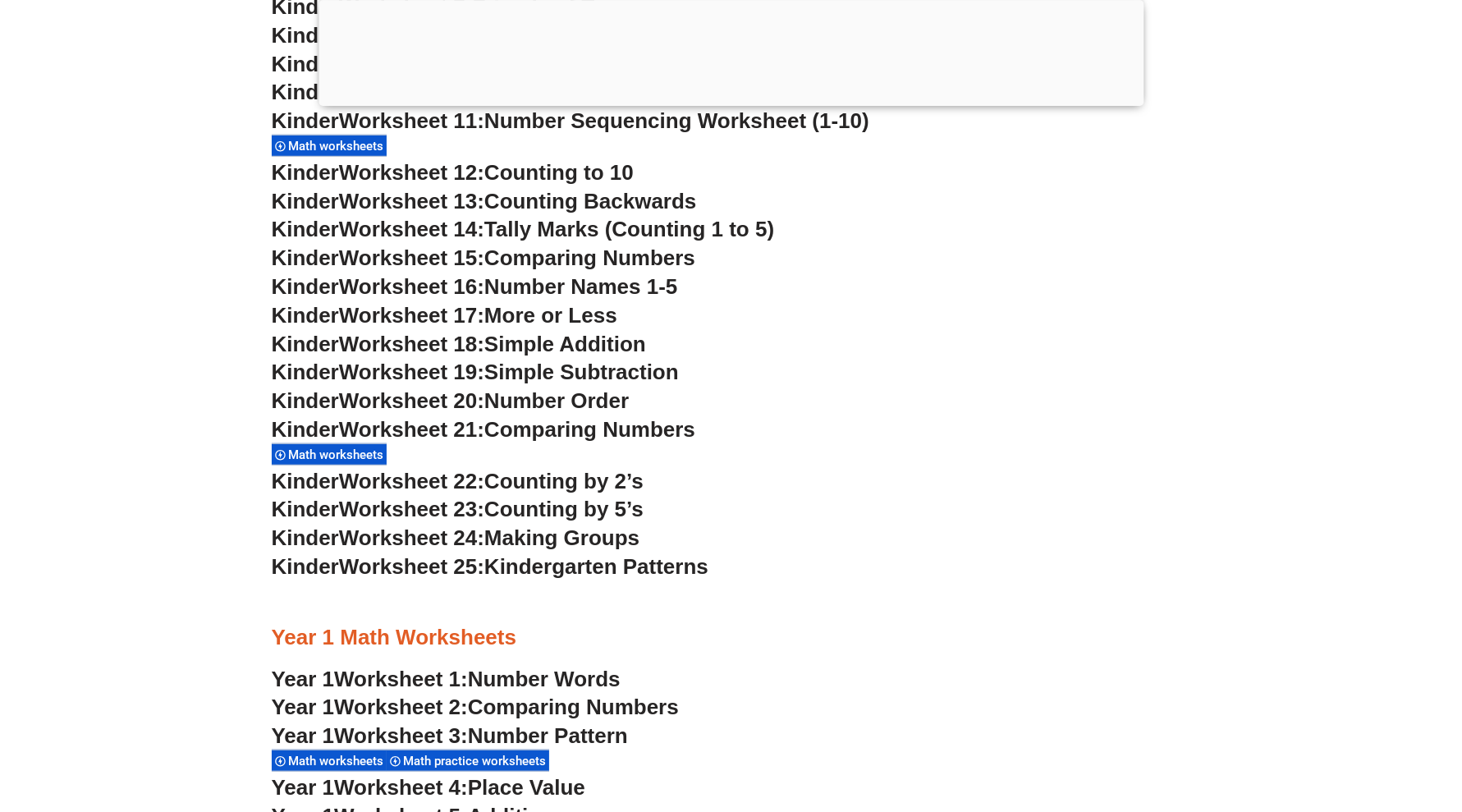
scroll to position [923, 0]
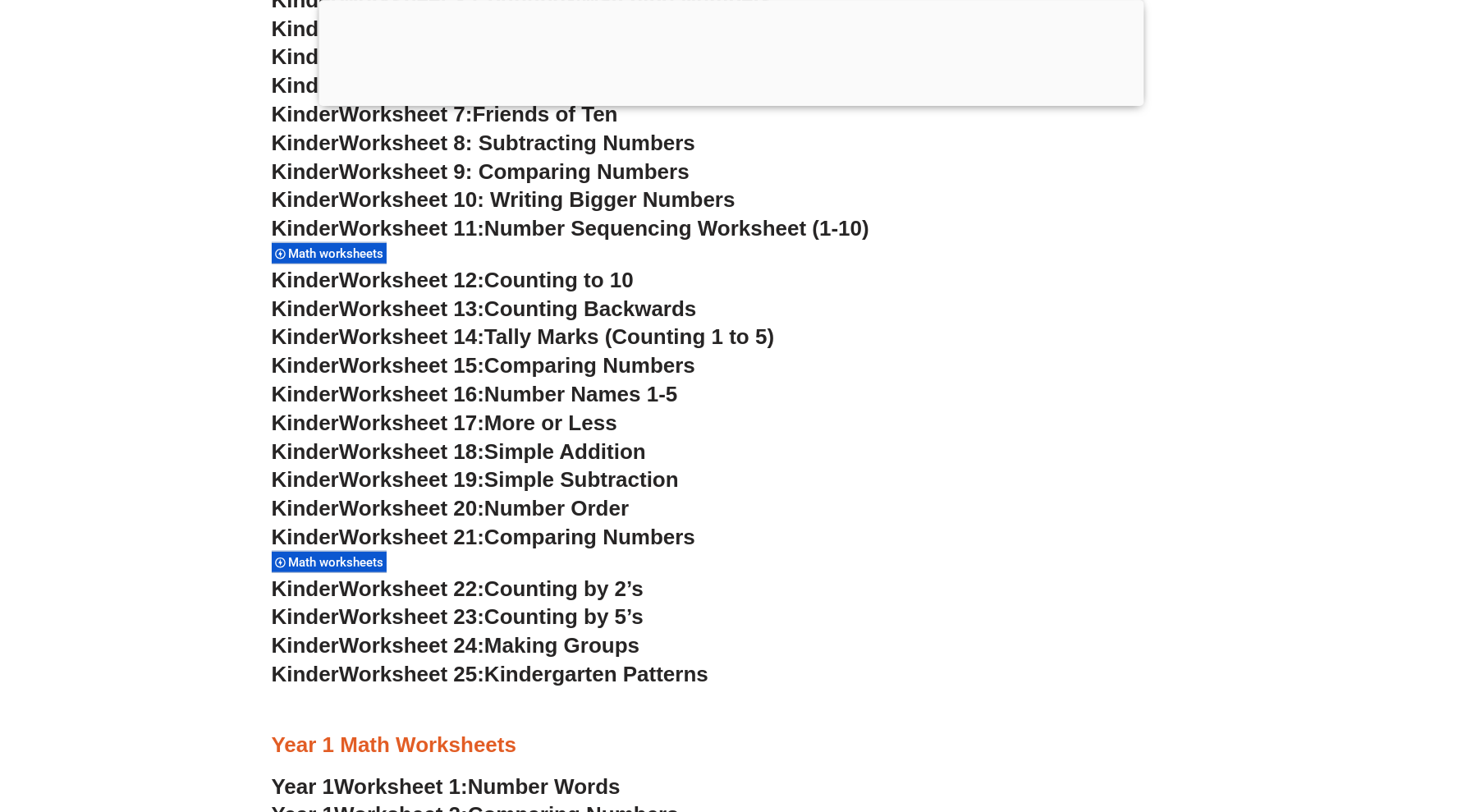
click at [477, 475] on span "Worksheet 19:" at bounding box center [411, 479] width 145 height 25
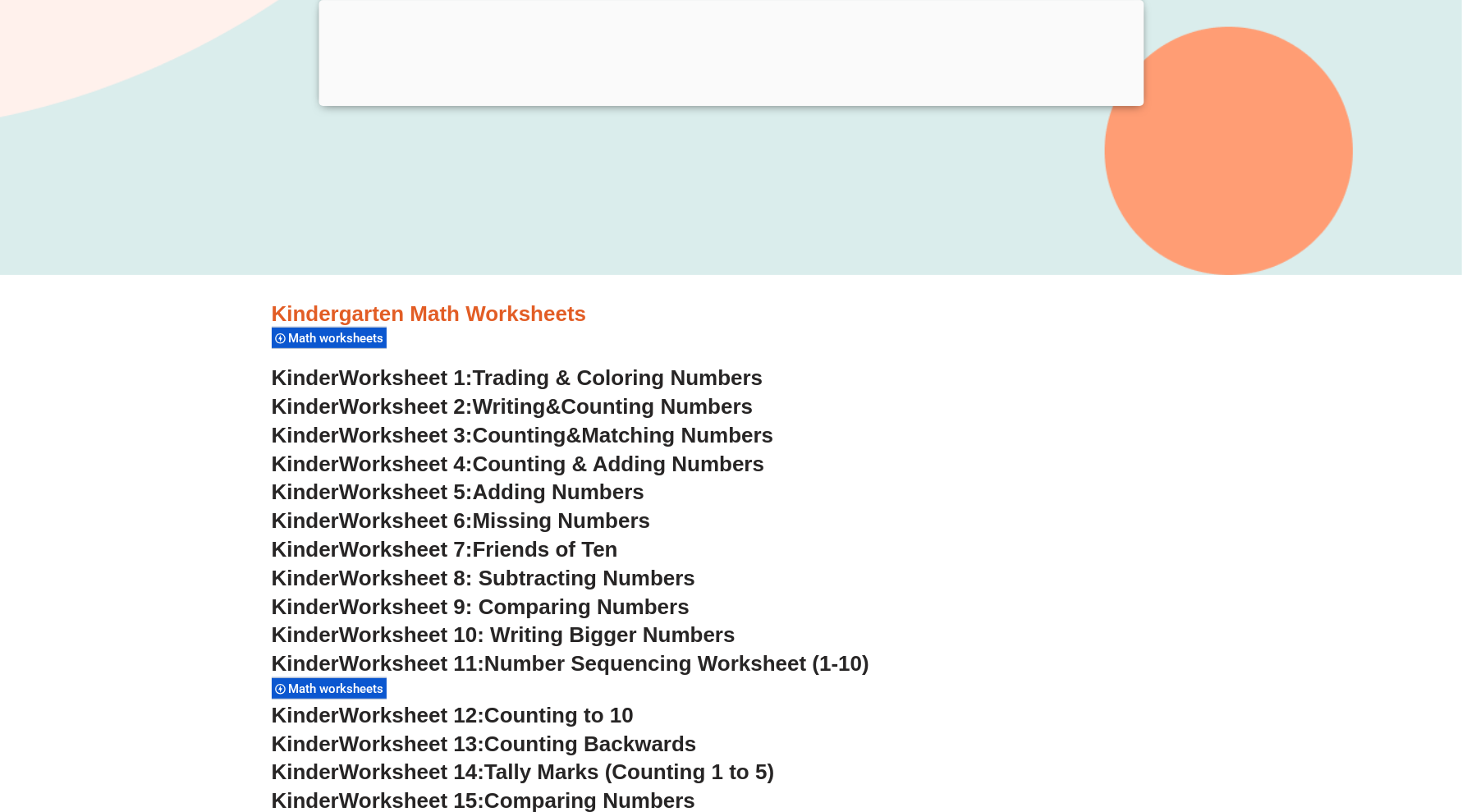
scroll to position [513, 0]
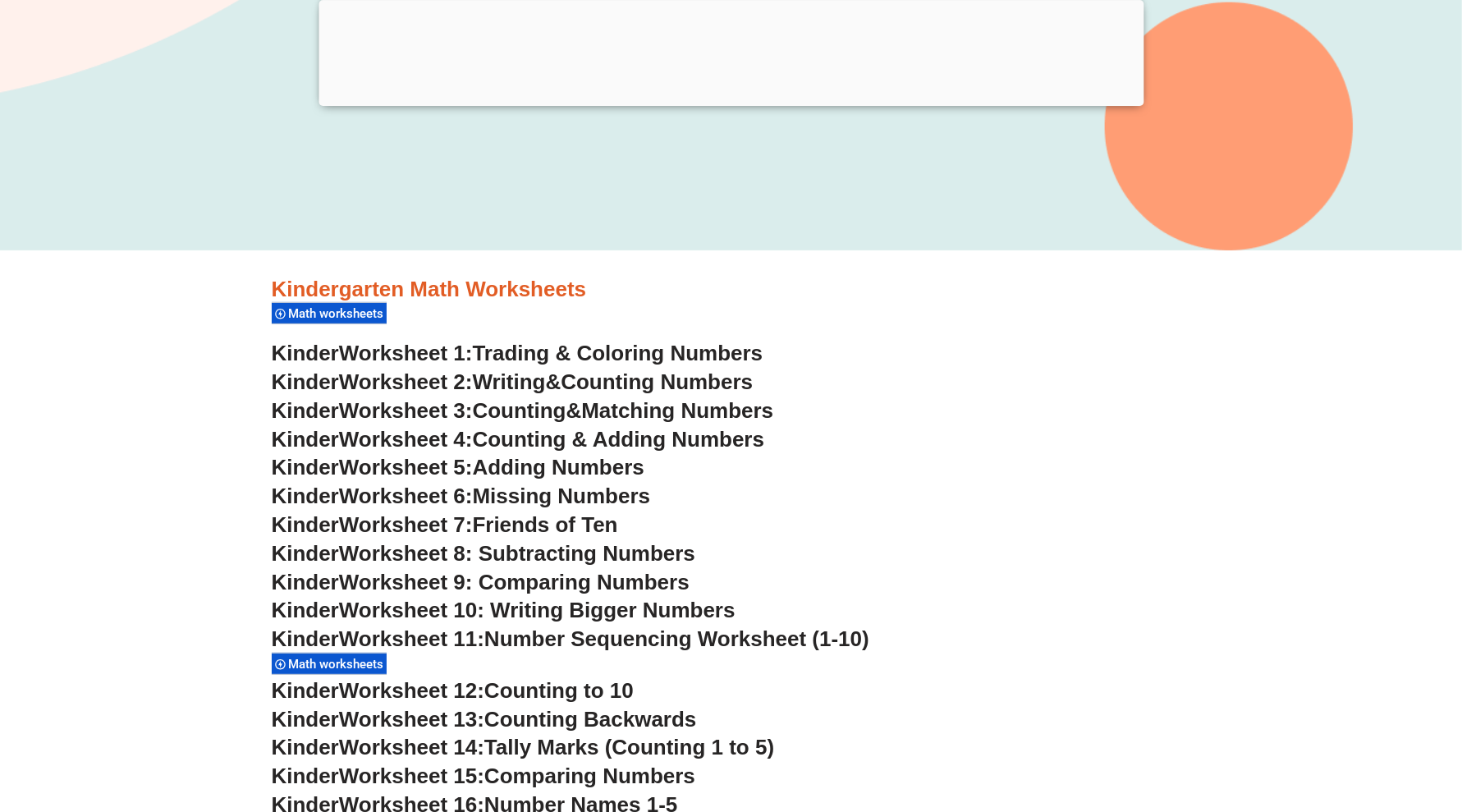
click at [469, 551] on span "Worksheet 8: Subtracting Numbers" at bounding box center [517, 553] width 356 height 25
click at [1097, 333] on div at bounding box center [731, 333] width 920 height 12
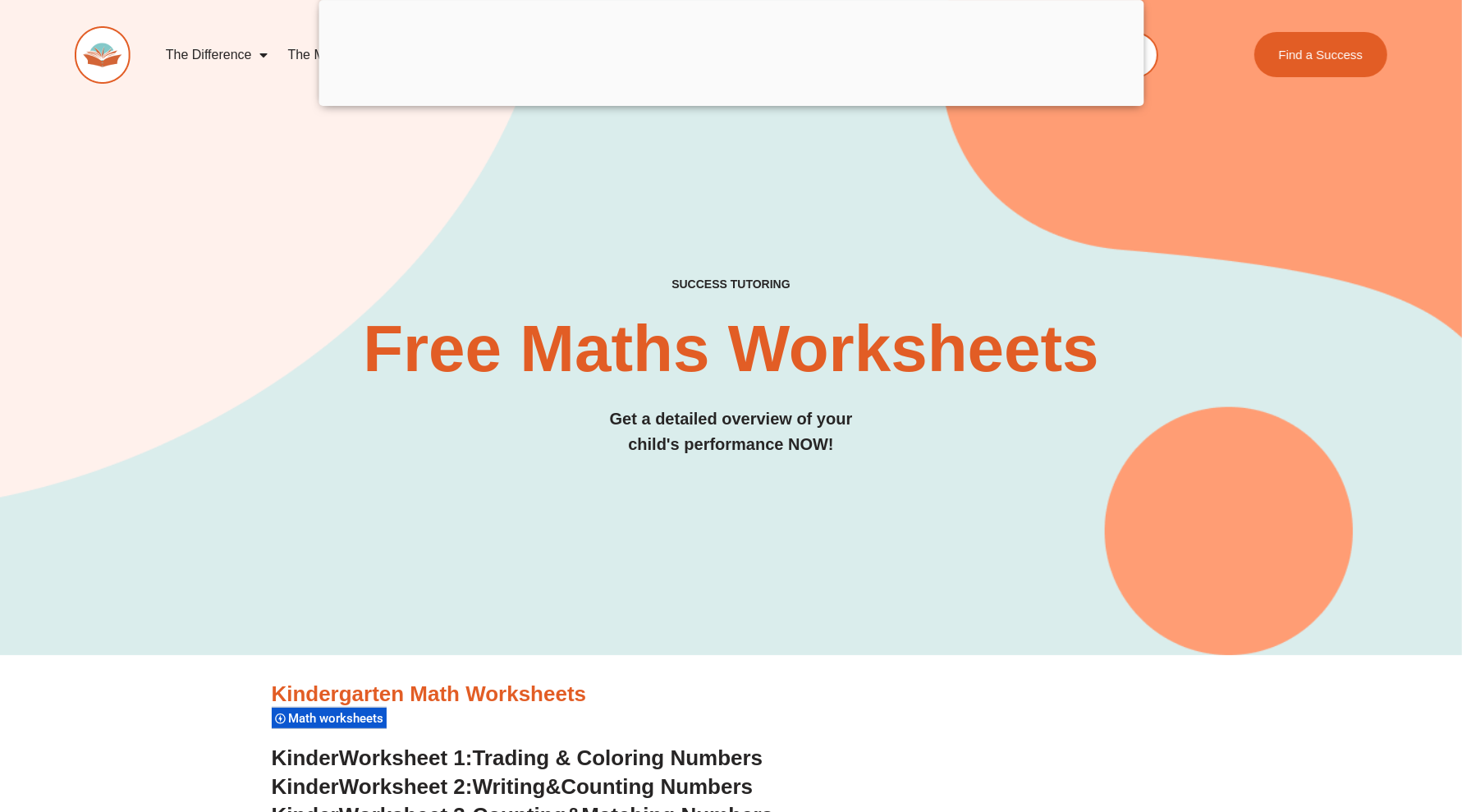
scroll to position [0, 0]
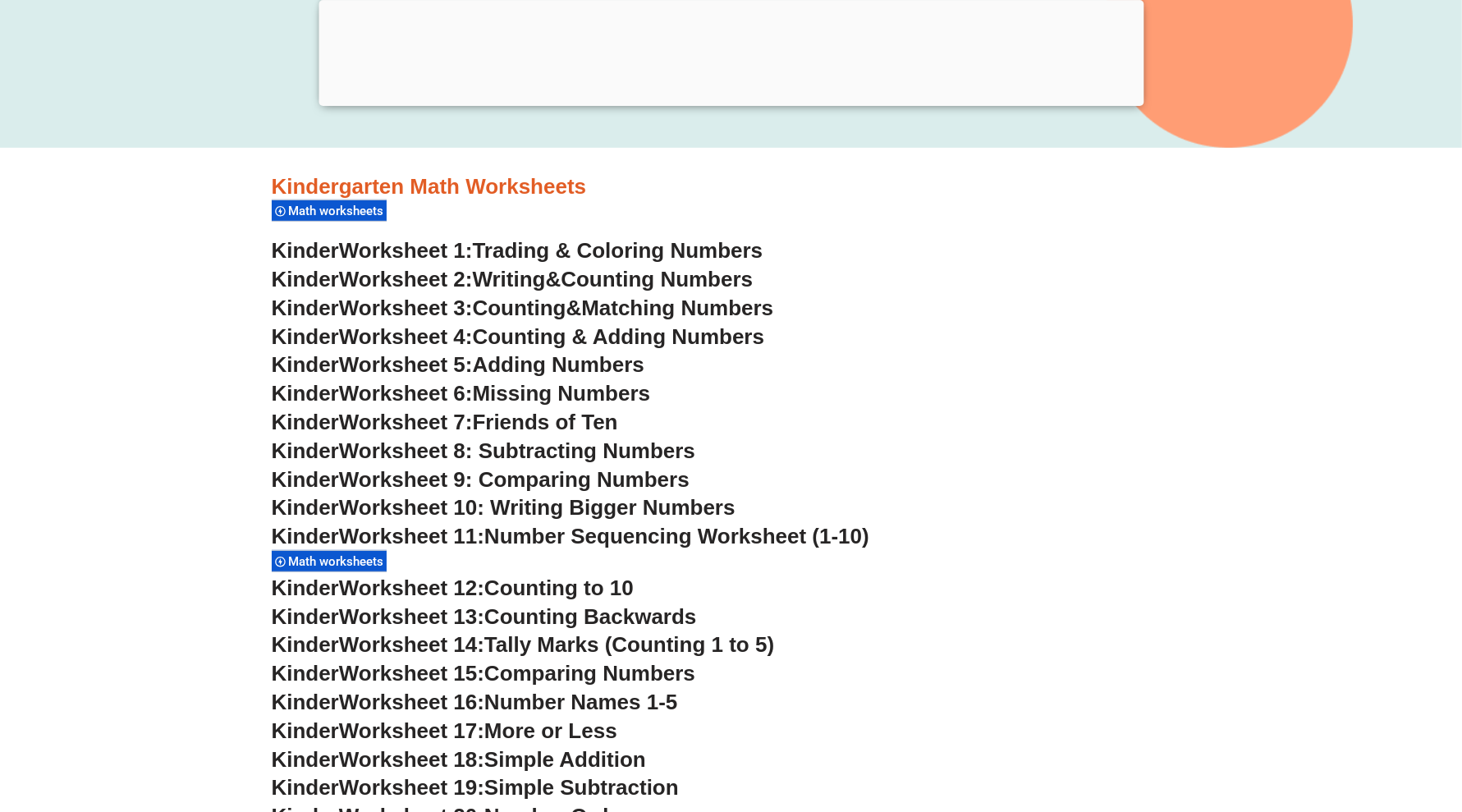
click at [1120, 413] on h3 "Kinder Worksheet 7: Friends of Ten" at bounding box center [731, 422] width 920 height 28
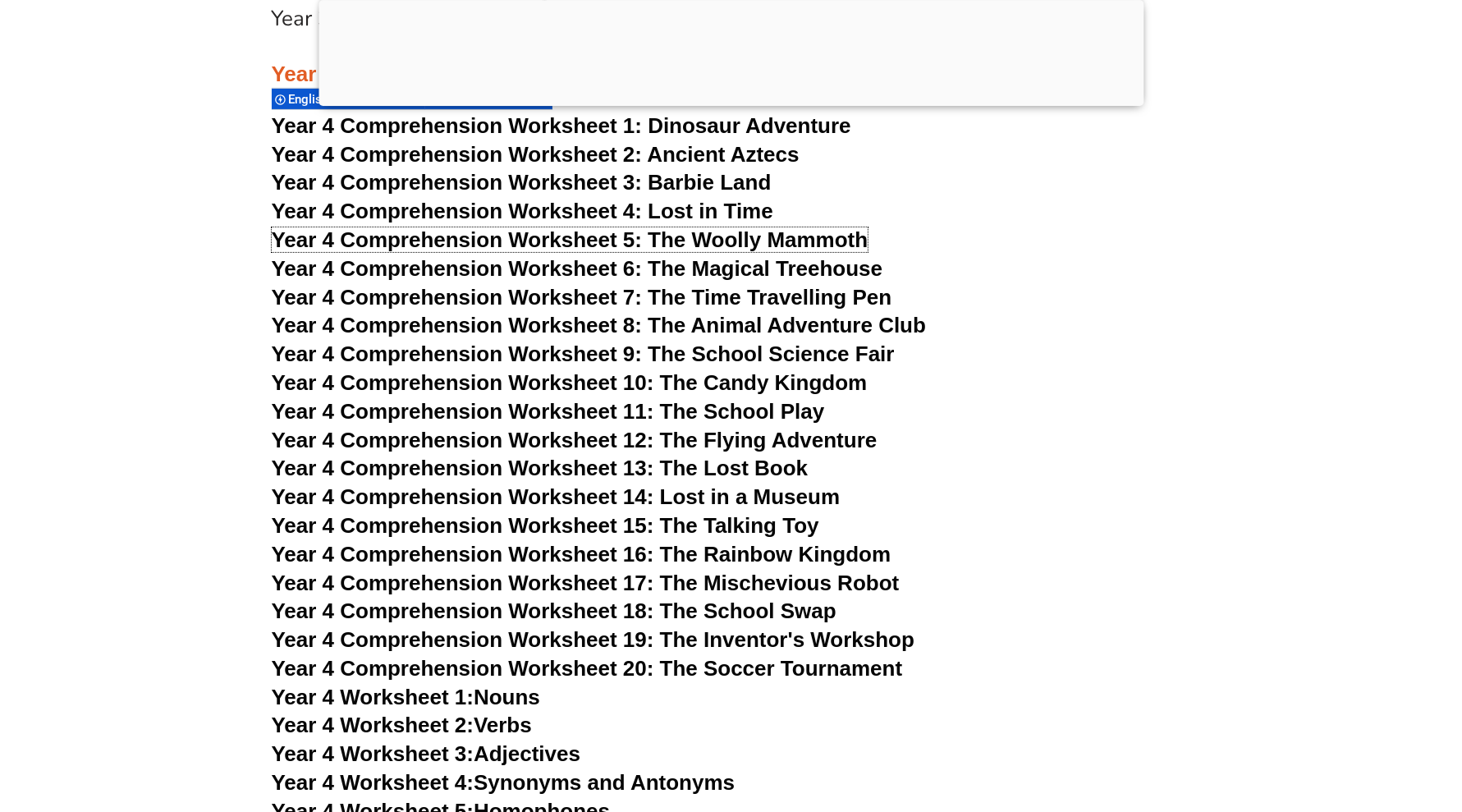
scroll to position [6156, 0]
click at [1084, 222] on h3 "Year 4 Comprehension Worksheet 4: Lost in Time" at bounding box center [731, 212] width 920 height 28
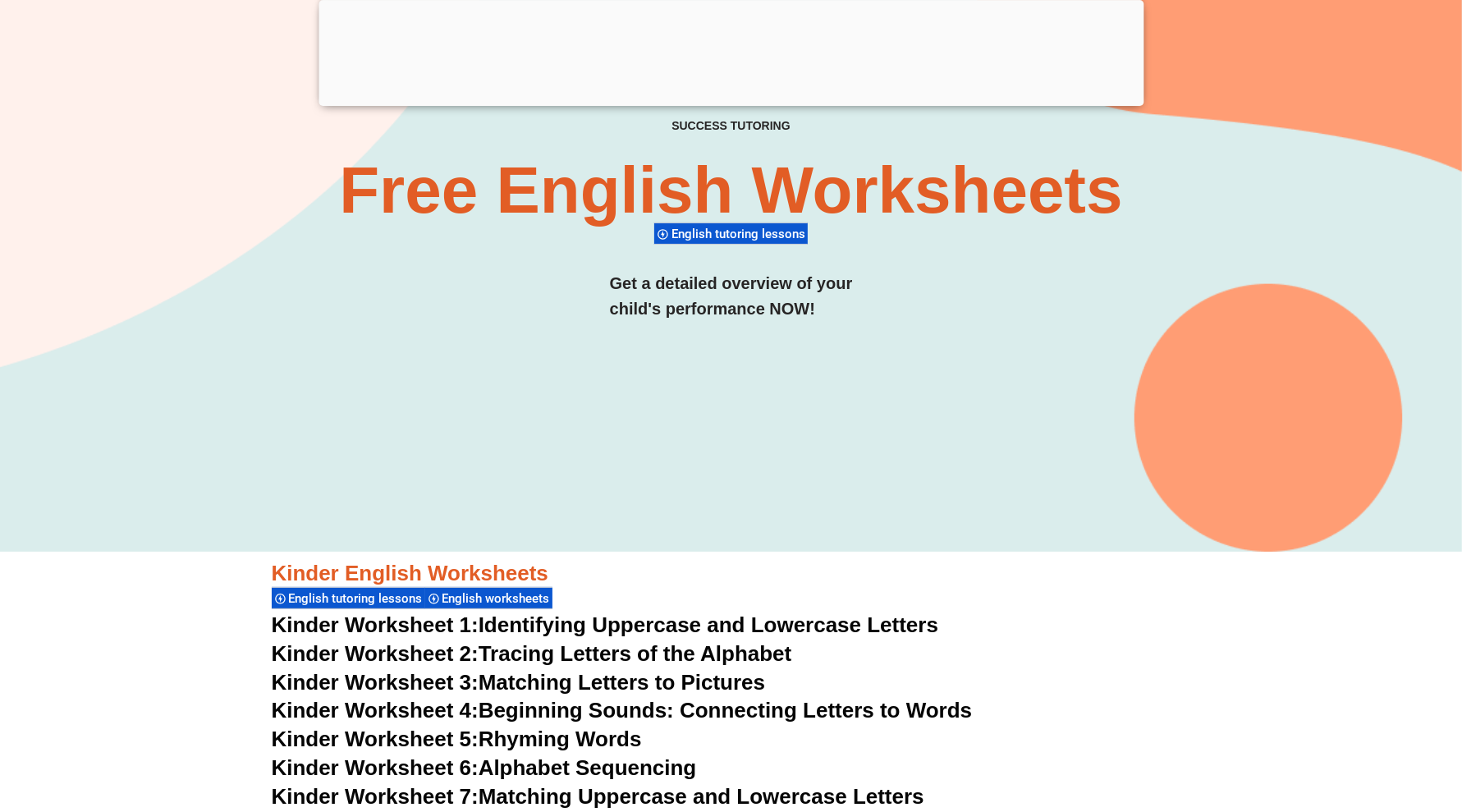
scroll to position [0, 0]
